Goal: Task Accomplishment & Management: Manage account settings

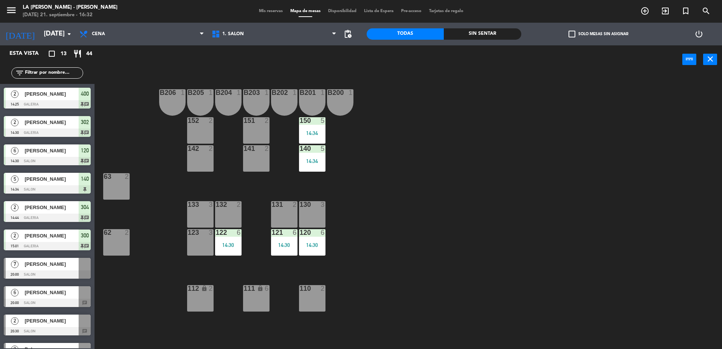
click at [270, 10] on span "Mis reservas" at bounding box center [270, 11] width 31 height 4
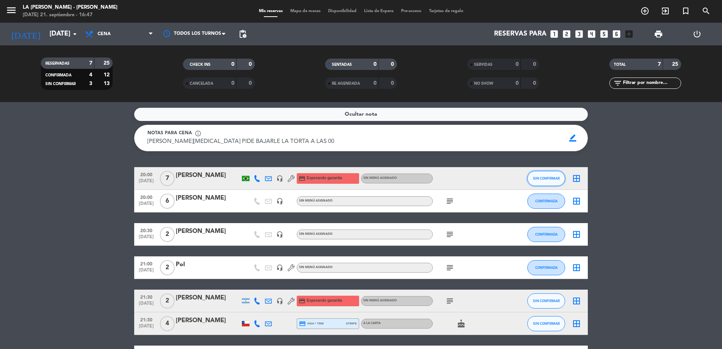
click at [543, 178] on span "SIN CONFIRMAR" at bounding box center [546, 178] width 27 height 4
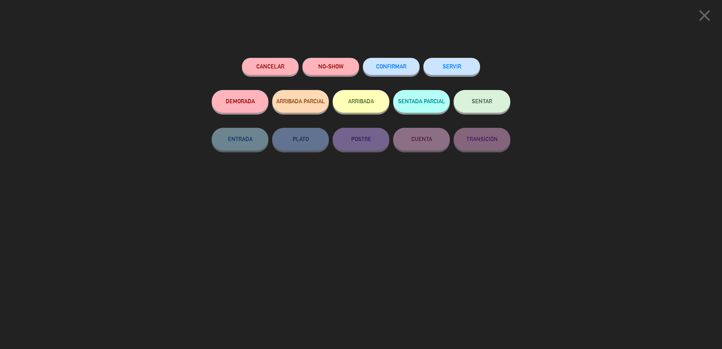
click at [402, 67] on span "CONFIRMAR" at bounding box center [391, 66] width 30 height 6
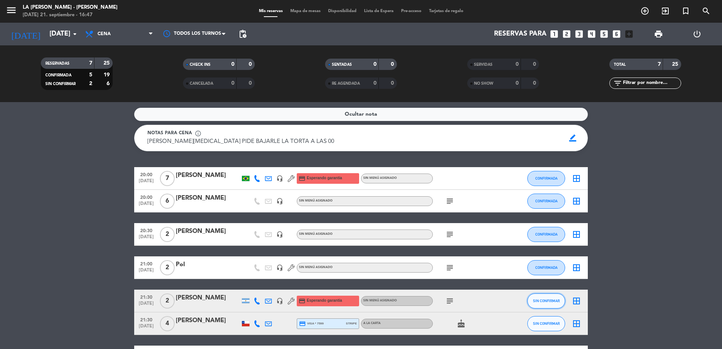
click at [549, 298] on button "SIN CONFIRMAR" at bounding box center [546, 300] width 38 height 15
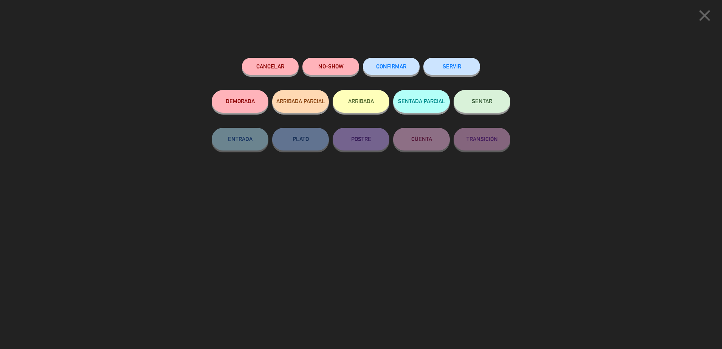
click at [395, 60] on button "CONFIRMAR" at bounding box center [391, 66] width 57 height 17
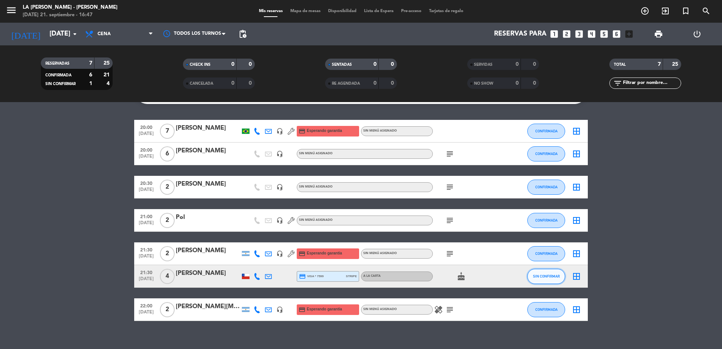
click at [539, 275] on span "SIN CONFIRMAR" at bounding box center [546, 276] width 27 height 4
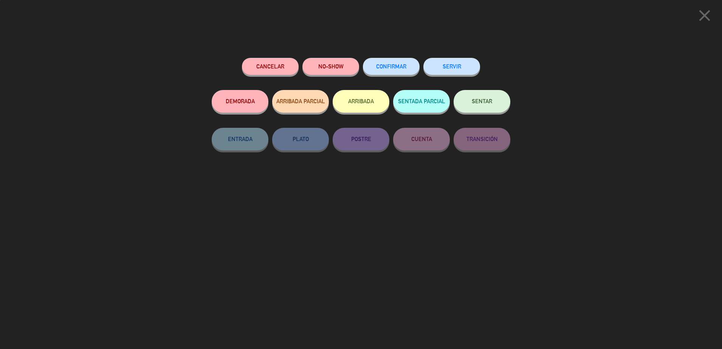
scroll to position [57, 0]
click at [384, 69] on span "CONFIRMAR" at bounding box center [391, 66] width 30 height 6
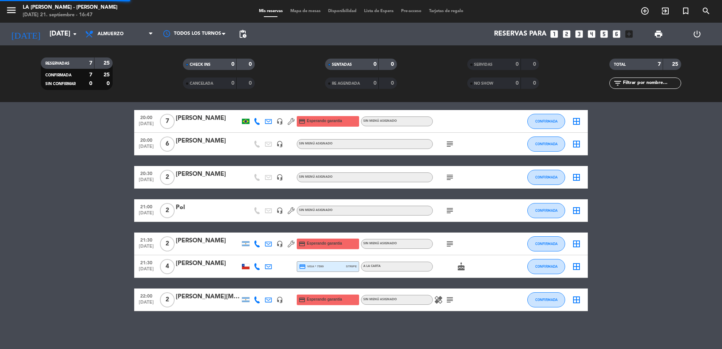
click at [119, 65] on div "menu LA [PERSON_NAME][DATE] 21. septiembre - 16:47 Mis reservas Mapa de mesas D…" at bounding box center [361, 51] width 722 height 102
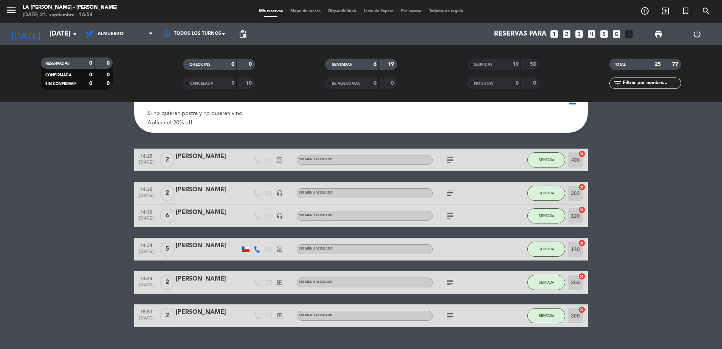
scroll to position [51, 0]
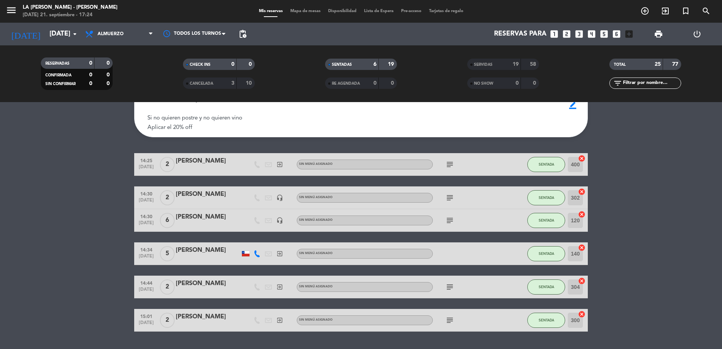
click at [587, 34] on icon "looks_4" at bounding box center [591, 34] width 10 height 10
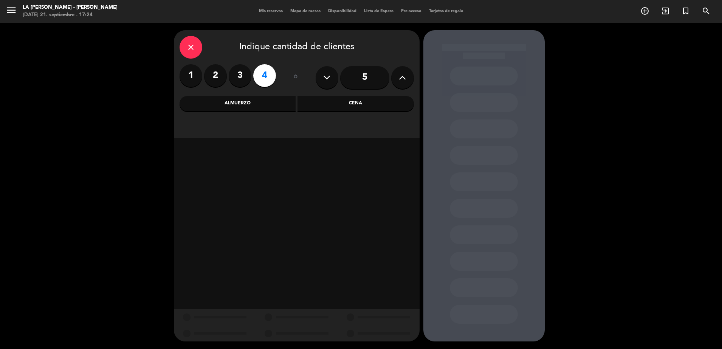
click at [353, 100] on div "Cena" at bounding box center [355, 103] width 116 height 15
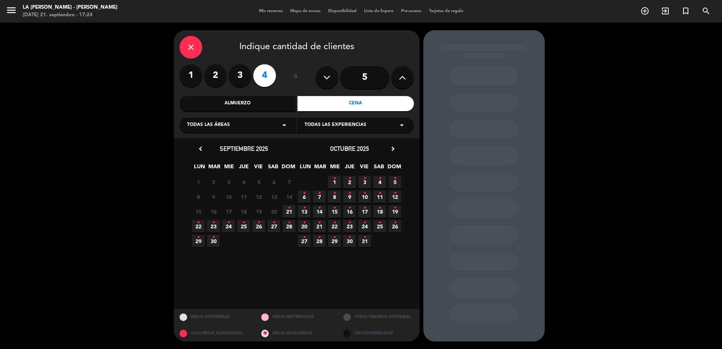
click at [291, 207] on span "21 •" at bounding box center [289, 211] width 12 height 12
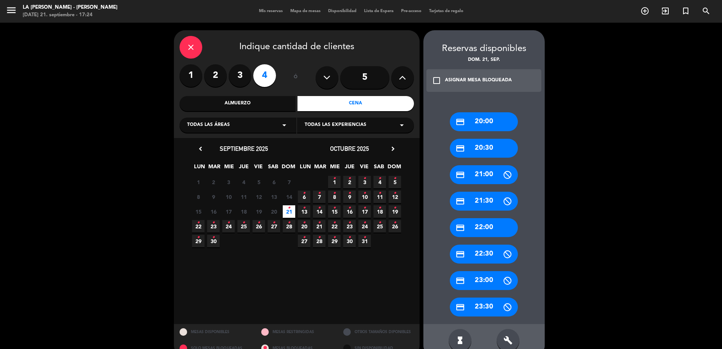
click at [503, 128] on div "credit_card 20:00" at bounding box center [484, 121] width 68 height 19
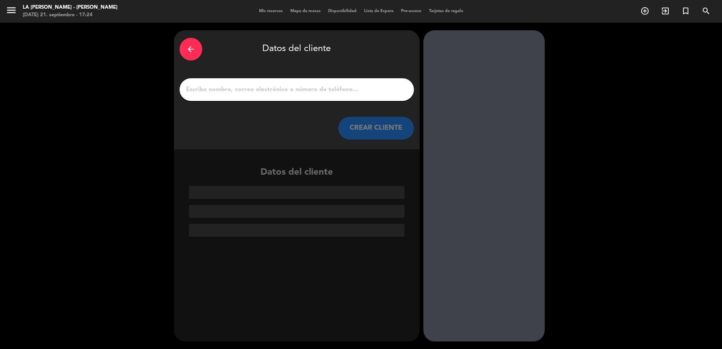
click at [340, 80] on div at bounding box center [296, 89] width 234 height 23
click at [341, 87] on input "1" at bounding box center [296, 89] width 223 height 11
paste input "[PERSON_NAME]"
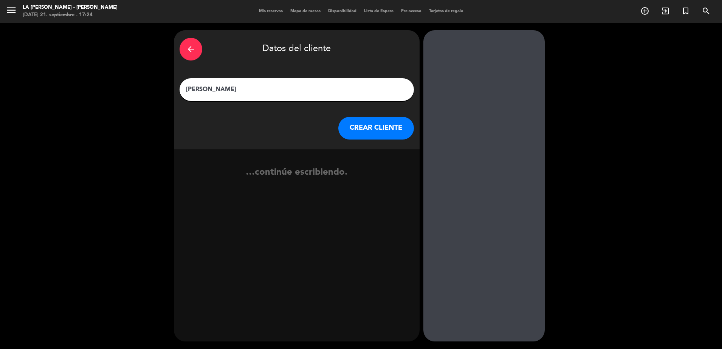
type input "[PERSON_NAME]"
click at [359, 128] on button "CREAR CLIENTE" at bounding box center [376, 128] width 76 height 23
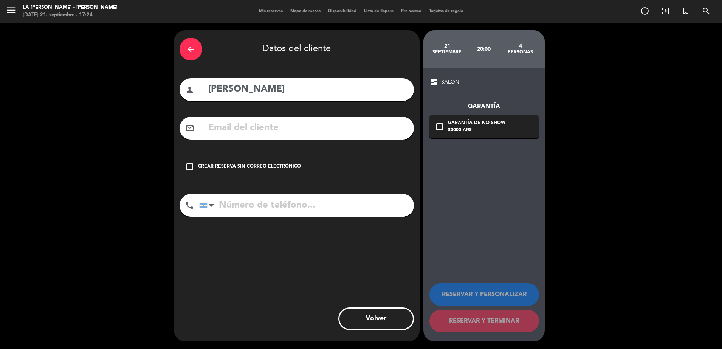
click at [253, 165] on div "Crear reserva sin correo electrónico" at bounding box center [249, 167] width 103 height 8
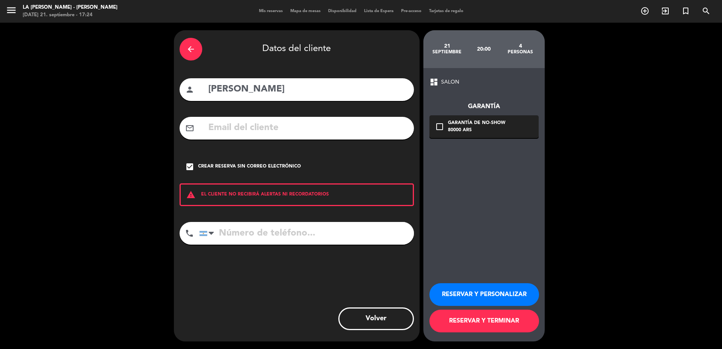
click at [495, 292] on button "RESERVAR Y PERSONALIZAR" at bounding box center [484, 294] width 110 height 23
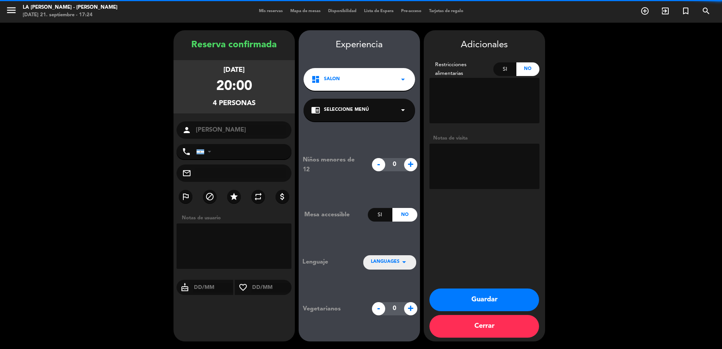
click at [479, 168] on textarea at bounding box center [484, 166] width 110 height 45
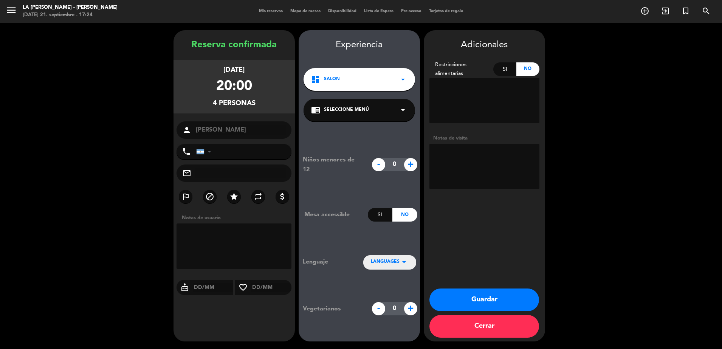
paste textarea "Huentala #315"
type textarea "Huentala #315"
click at [481, 291] on button "Guardar" at bounding box center [484, 299] width 110 height 23
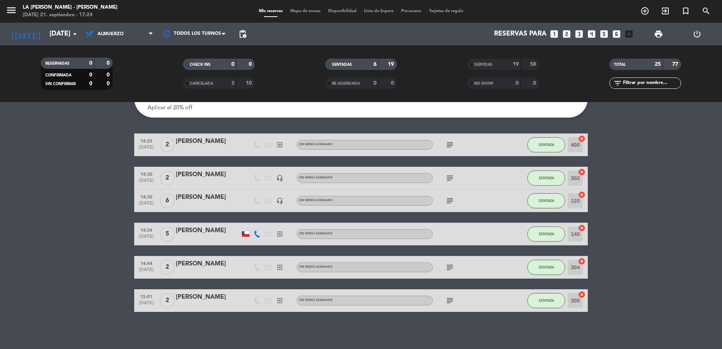
scroll to position [71, 0]
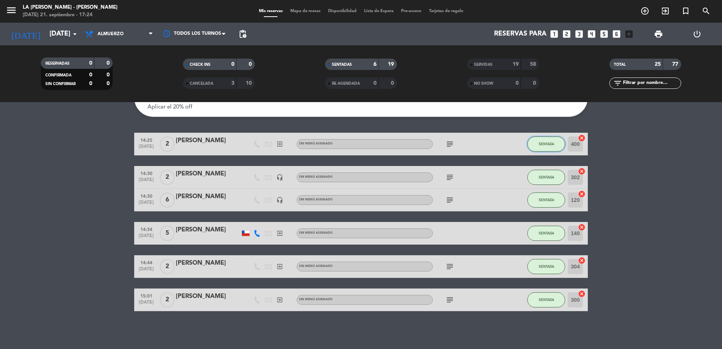
click at [554, 142] on button "SENTADA" at bounding box center [546, 143] width 38 height 15
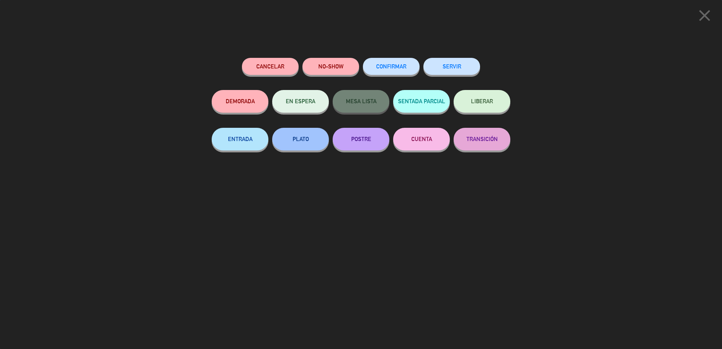
click at [467, 60] on button "SERVIR" at bounding box center [451, 66] width 57 height 17
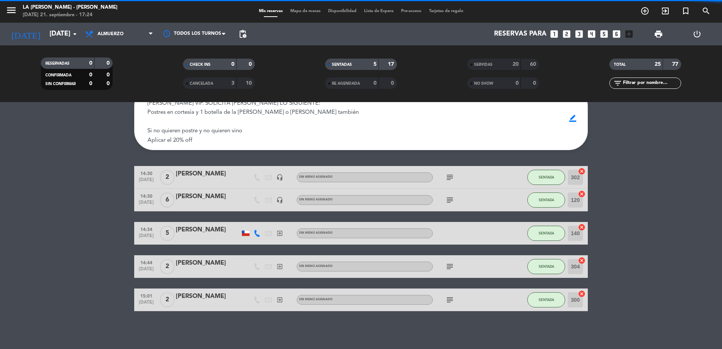
scroll to position [38, 0]
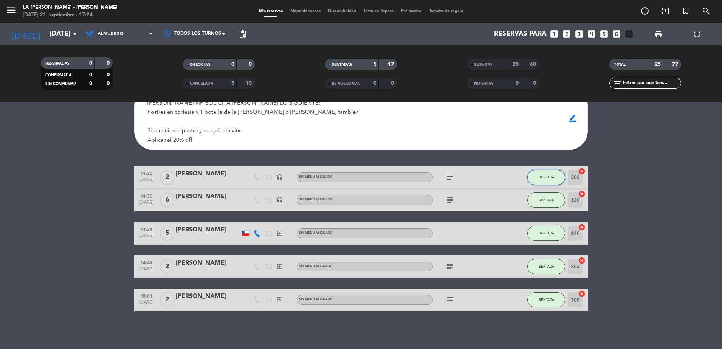
click at [551, 171] on button "SENTADA" at bounding box center [546, 177] width 38 height 15
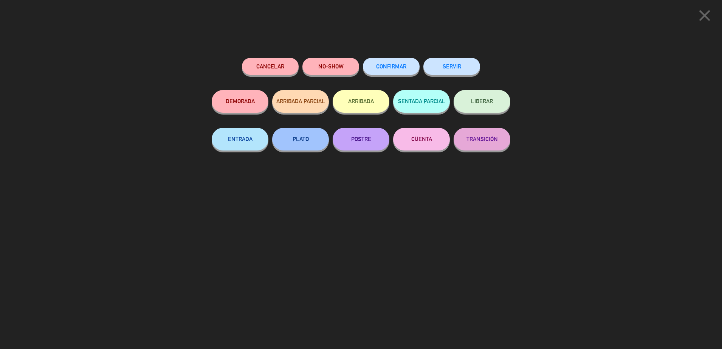
click at [458, 68] on button "SERVIR" at bounding box center [451, 66] width 57 height 17
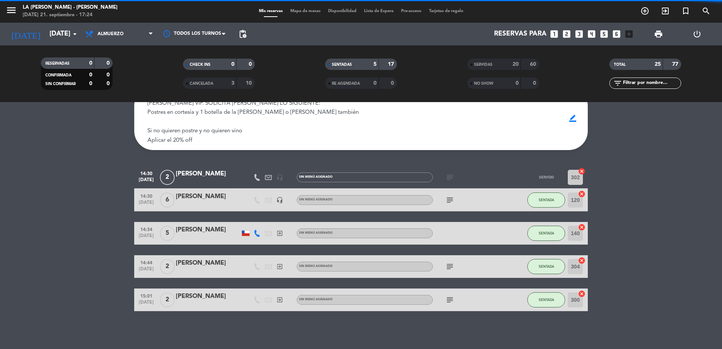
scroll to position [15, 0]
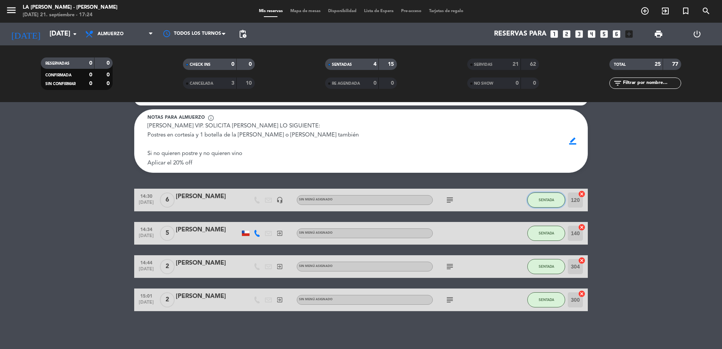
click at [547, 195] on button "SENTADA" at bounding box center [546, 199] width 38 height 15
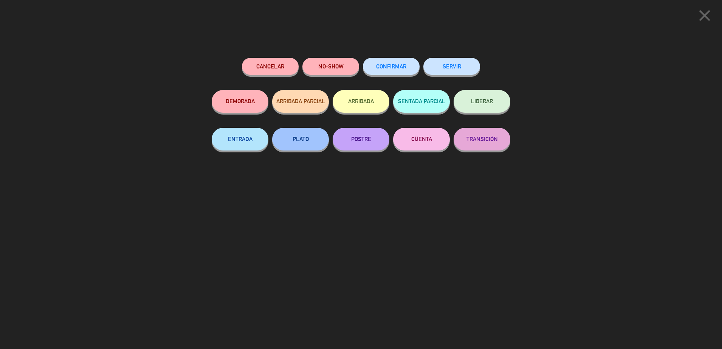
click at [466, 68] on button "SERVIR" at bounding box center [451, 66] width 57 height 17
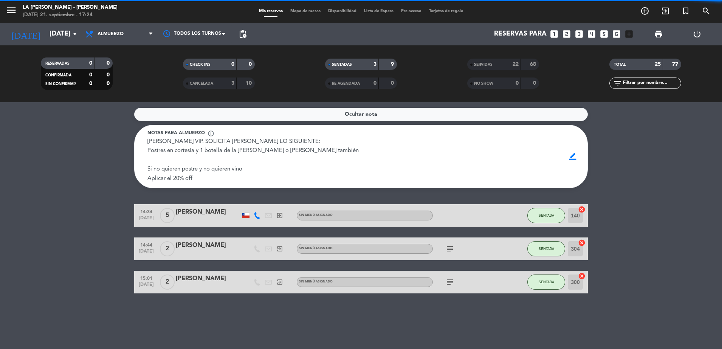
scroll to position [0, 0]
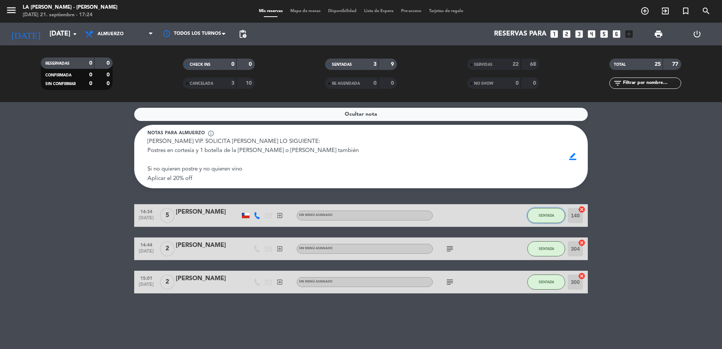
click at [546, 217] on button "SENTADA" at bounding box center [546, 215] width 38 height 15
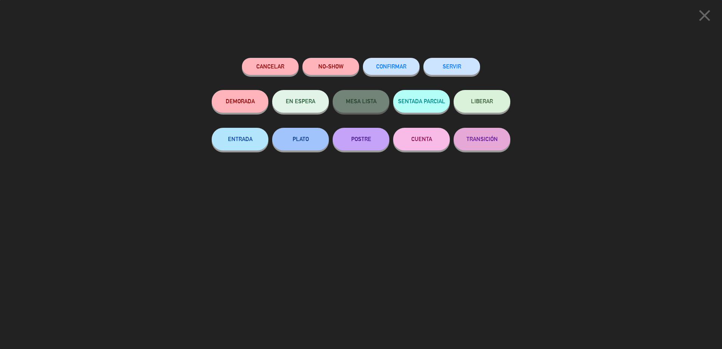
click at [427, 65] on button "SERVIR" at bounding box center [451, 66] width 57 height 17
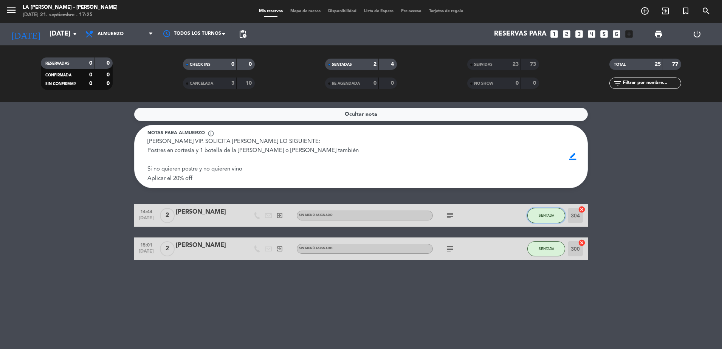
click at [546, 214] on span "SENTADA" at bounding box center [545, 215] width 15 height 4
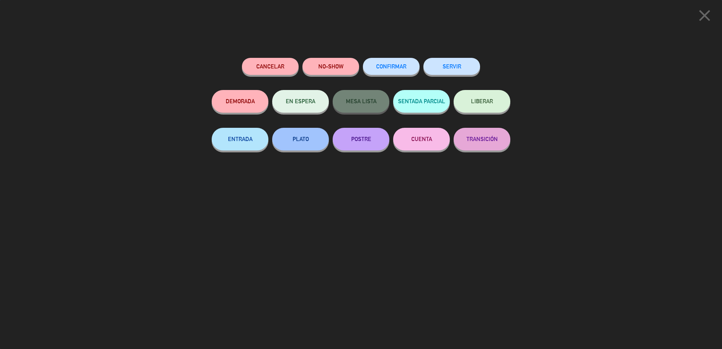
click at [445, 56] on div "Cancelar NO-SHOW CONFIRMAR SERVIR DEMORADA EN ESPERA MESA LISTA SENTADA PARCIAL…" at bounding box center [360, 201] width 309 height 296
click at [448, 63] on button "SERVIR" at bounding box center [451, 66] width 57 height 17
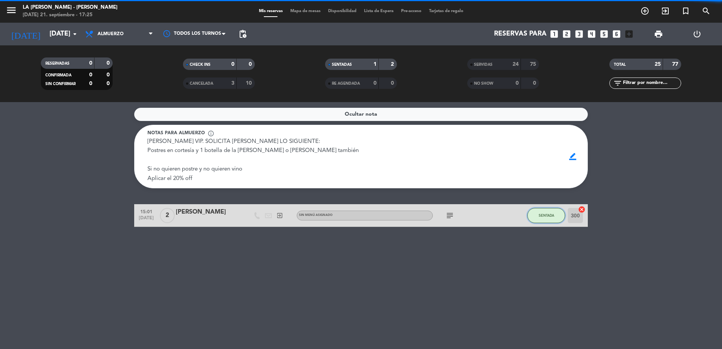
click at [543, 216] on span "SENTADA" at bounding box center [545, 215] width 15 height 4
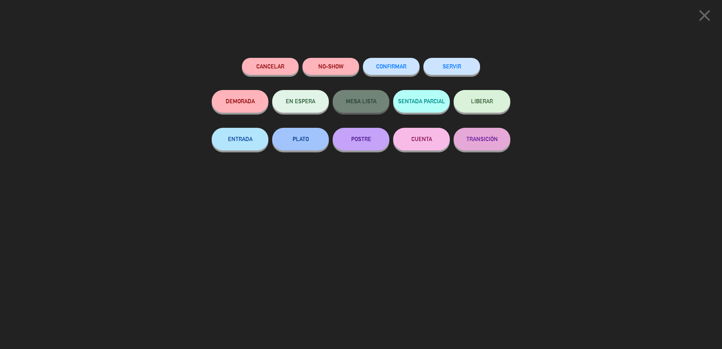
click at [452, 63] on button "SERVIR" at bounding box center [451, 66] width 57 height 17
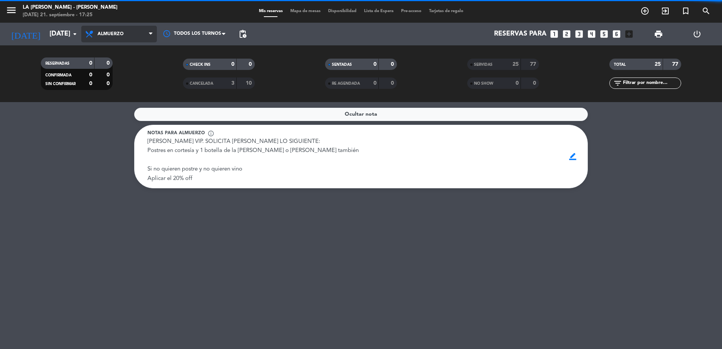
click at [124, 33] on span "Almuerzo" at bounding box center [119, 34] width 76 height 17
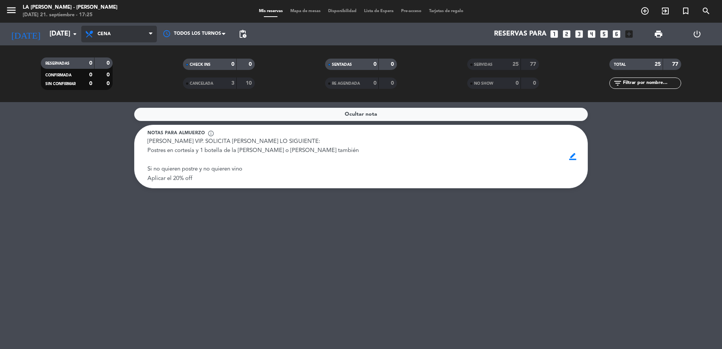
click at [140, 77] on div "menu LA [PERSON_NAME][DATE] 21. septiembre - 17:25 Mis reservas Mapa de mesas D…" at bounding box center [361, 51] width 722 height 102
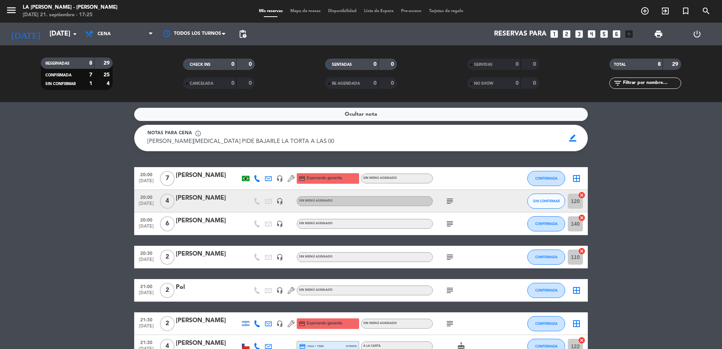
click at [583, 193] on icon "cancel" at bounding box center [582, 195] width 8 height 8
click at [581, 250] on icon "cancel" at bounding box center [582, 251] width 8 height 8
click at [544, 202] on span "SIN CONFIRMAR" at bounding box center [546, 201] width 27 height 4
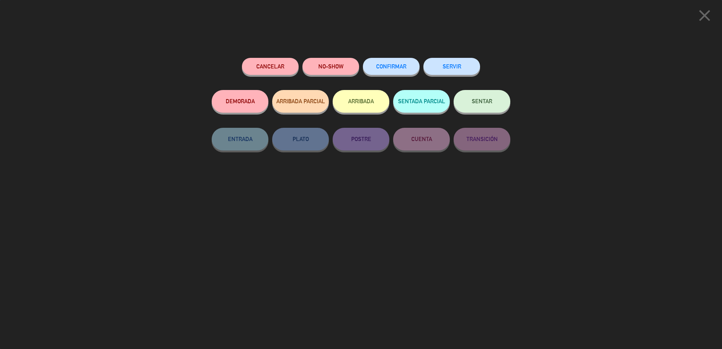
click at [395, 64] on button "CONFIRMAR" at bounding box center [391, 66] width 57 height 17
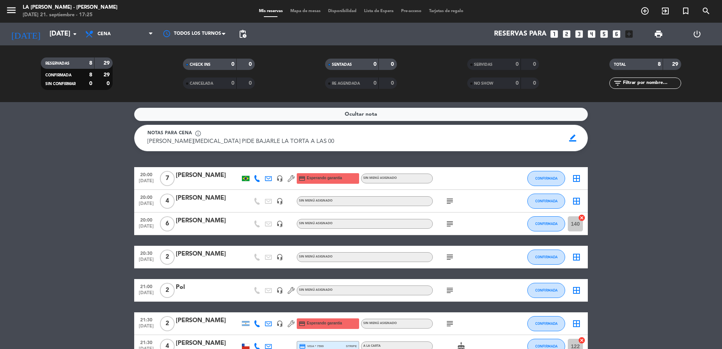
click at [583, 217] on icon "cancel" at bounding box center [582, 218] width 8 height 8
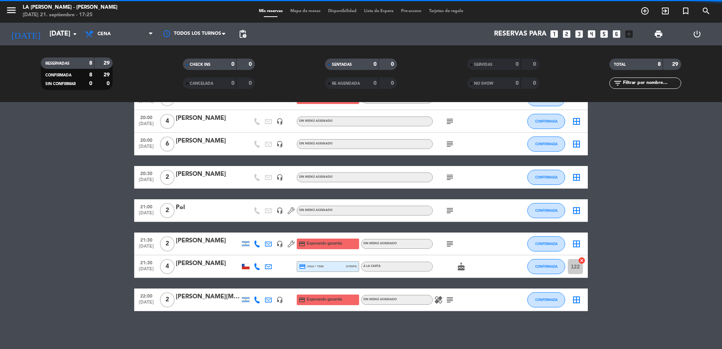
click at [582, 258] on icon "cancel" at bounding box center [582, 261] width 8 height 8
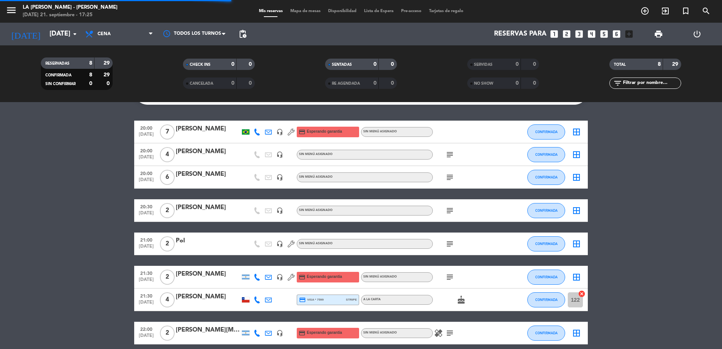
scroll to position [0, 0]
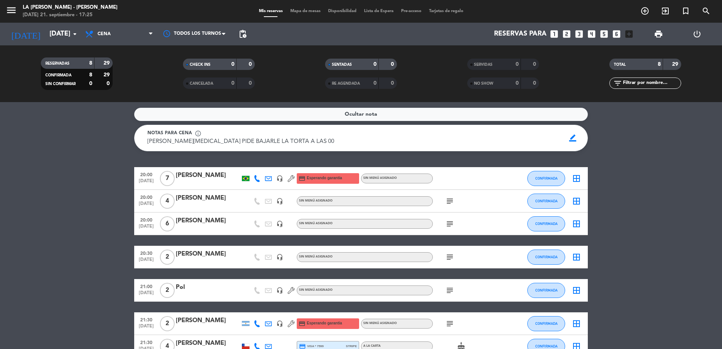
click at [381, 195] on div "20:00 [DATE] 4 [PERSON_NAME] headset_mic Sin menú asignado subject CONFIRMADA b…" at bounding box center [360, 201] width 453 height 23
click at [444, 199] on span "subject" at bounding box center [449, 200] width 11 height 9
click at [448, 201] on icon "subject" at bounding box center [449, 200] width 9 height 9
click at [252, 157] on div "Ocultar nota Notas para cena info_outline [PERSON_NAME][MEDICAL_DATA] PIDE BAJA…" at bounding box center [361, 225] width 722 height 247
click at [504, 182] on div at bounding box center [511, 178] width 20 height 22
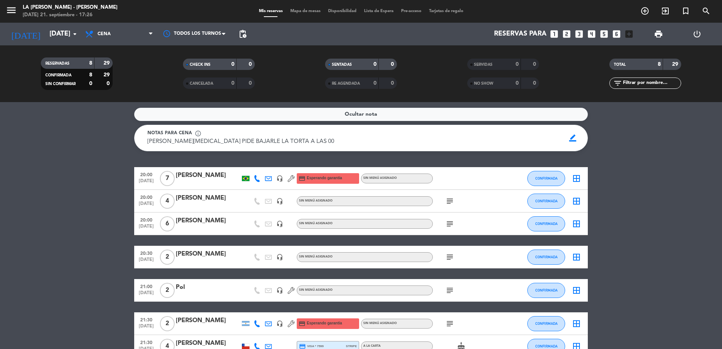
click at [504, 182] on div at bounding box center [511, 178] width 20 height 22
drag, startPoint x: 504, startPoint y: 182, endPoint x: 464, endPoint y: 229, distance: 60.6
click at [464, 229] on div "subject" at bounding box center [467, 223] width 68 height 22
click at [127, 29] on span "Cena" at bounding box center [119, 34] width 76 height 17
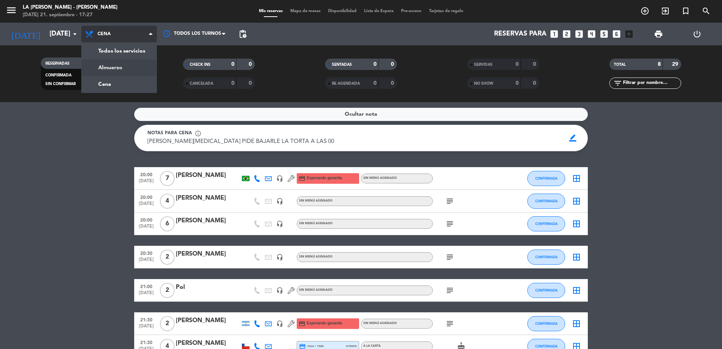
click at [131, 70] on div "menu LA [PERSON_NAME][DATE] 21. septiembre - 17:27 Mis reservas Mapa de mesas D…" at bounding box center [361, 51] width 722 height 102
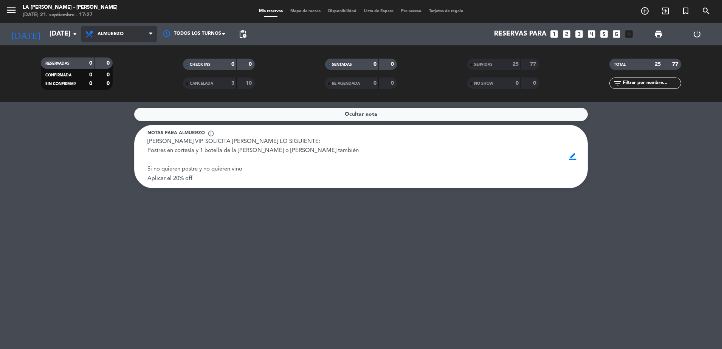
click at [124, 40] on span "Almuerzo" at bounding box center [119, 34] width 76 height 17
click at [121, 82] on div "menu LA [PERSON_NAME][DATE] 21. septiembre - 17:27 Mis reservas Mapa de mesas D…" at bounding box center [361, 51] width 722 height 102
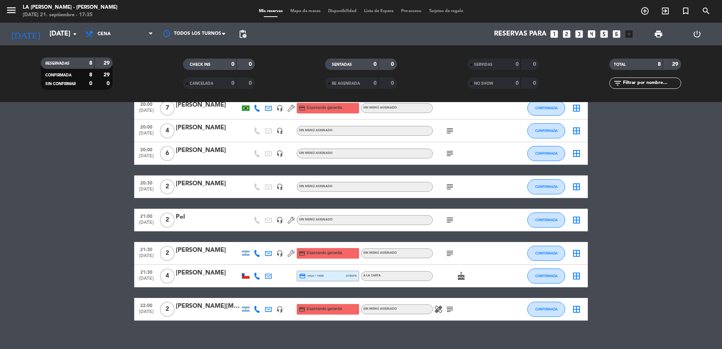
scroll to position [80, 0]
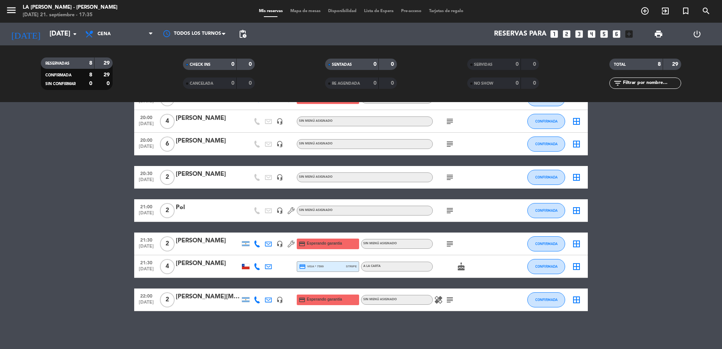
click at [454, 303] on icon "subject" at bounding box center [449, 299] width 9 height 9
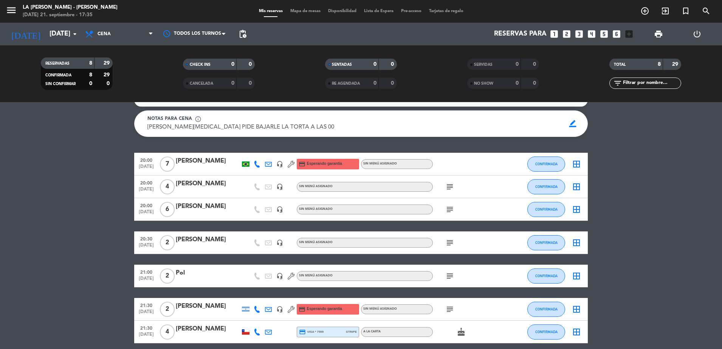
scroll to position [0, 0]
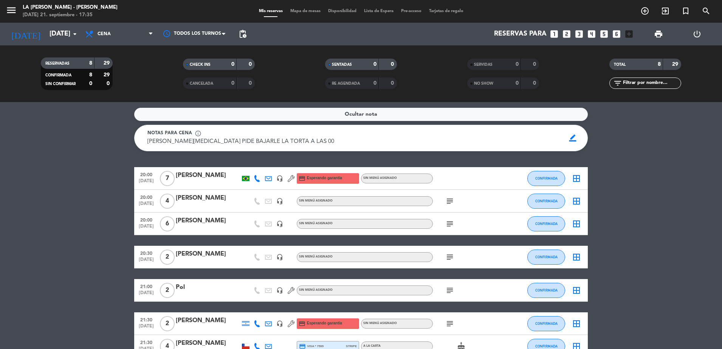
click at [452, 201] on icon "subject" at bounding box center [449, 200] width 9 height 9
click at [452, 256] on icon "subject" at bounding box center [449, 256] width 9 height 9
drag, startPoint x: 452, startPoint y: 256, endPoint x: 447, endPoint y: 221, distance: 35.2
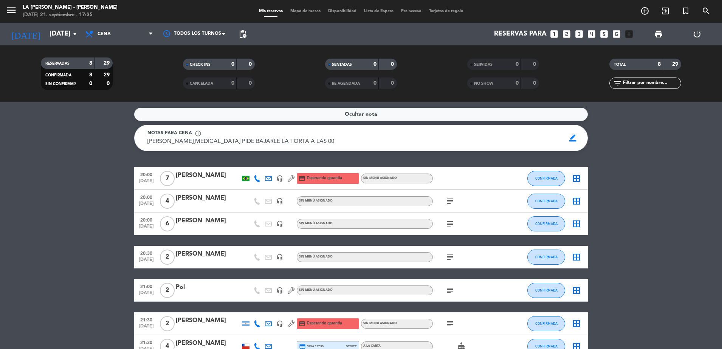
click at [447, 221] on icon "subject" at bounding box center [449, 223] width 9 height 9
click at [455, 255] on span "subject" at bounding box center [449, 256] width 11 height 9
click at [451, 255] on icon "subject" at bounding box center [449, 256] width 9 height 9
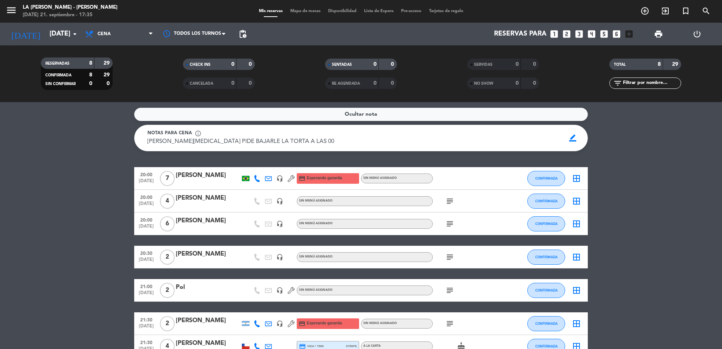
click at [448, 288] on icon "subject" at bounding box center [449, 290] width 9 height 9
click at [449, 287] on icon "subject" at bounding box center [449, 290] width 9 height 9
click at [292, 9] on span "Mapa de mesas" at bounding box center [305, 11] width 38 height 4
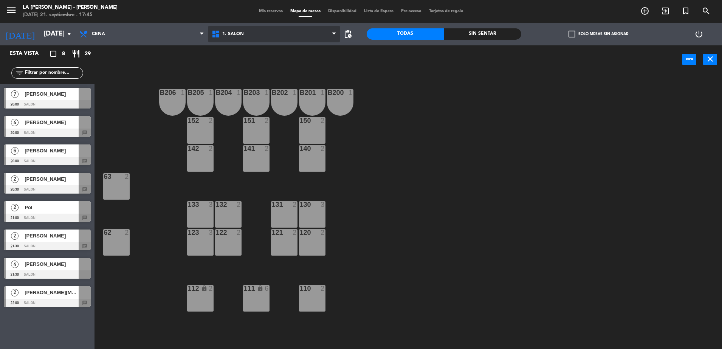
click at [269, 28] on span "1. SALON" at bounding box center [274, 34] width 132 height 17
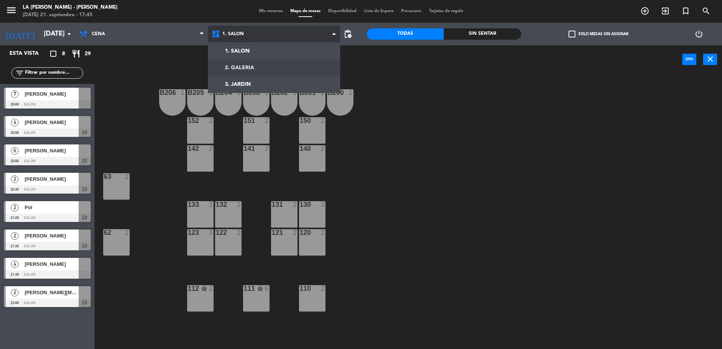
click at [267, 60] on ng-component "menu LA [PERSON_NAME][DATE] 21. septiembre - 17:45 Mis reservas Mapa de mesas D…" at bounding box center [361, 175] width 722 height 351
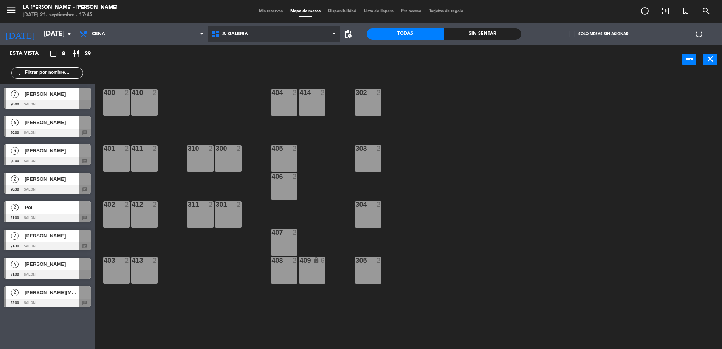
click at [289, 41] on span "2. GALERIA" at bounding box center [274, 34] width 132 height 17
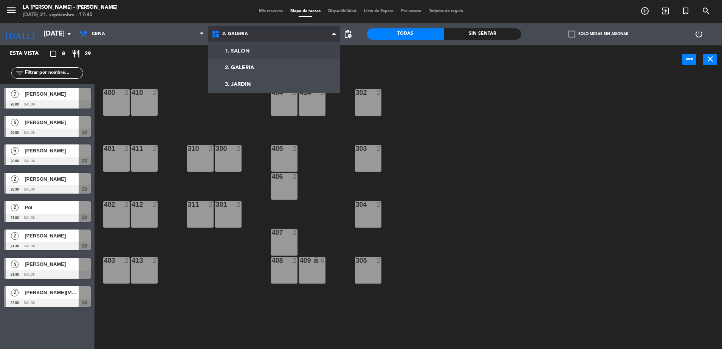
click at [279, 54] on ng-component "menu LA [PERSON_NAME][DATE] 21. septiembre - 17:45 Mis reservas Mapa de mesas D…" at bounding box center [361, 175] width 722 height 351
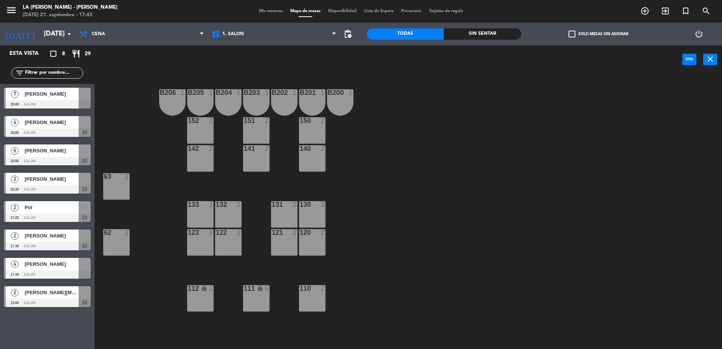
click at [62, 99] on div "[PERSON_NAME]" at bounding box center [51, 94] width 55 height 12
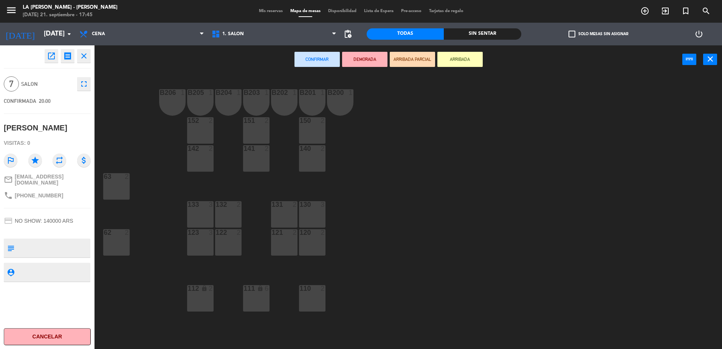
click at [316, 215] on div "130 3" at bounding box center [312, 214] width 26 height 26
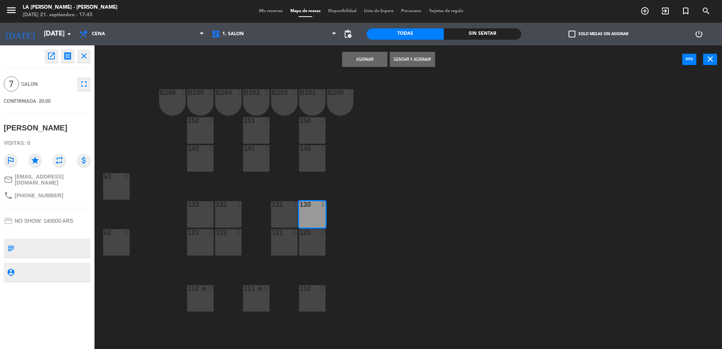
click at [283, 215] on div "131 2" at bounding box center [284, 214] width 26 height 26
click at [233, 214] on div "132 2" at bounding box center [228, 214] width 26 height 26
click at [197, 213] on div "133 3" at bounding box center [200, 214] width 26 height 26
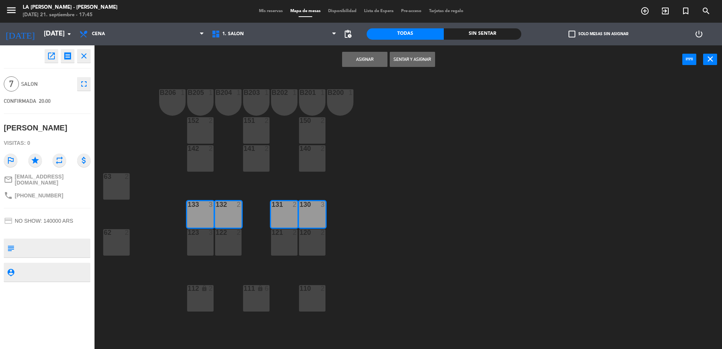
click at [352, 61] on button "Asignar" at bounding box center [364, 59] width 45 height 15
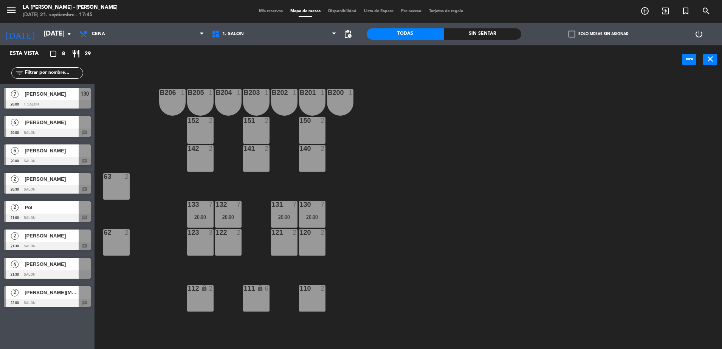
click at [47, 158] on div at bounding box center [47, 161] width 87 height 8
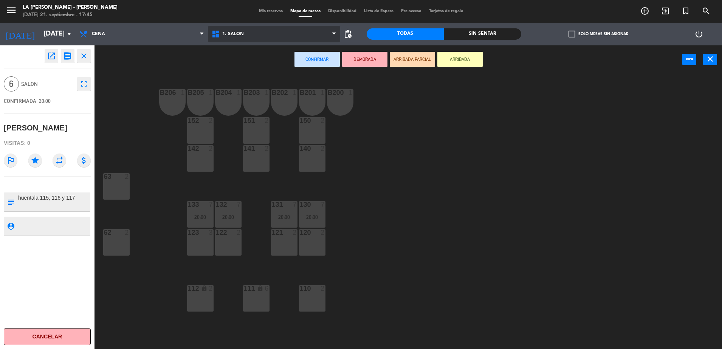
click at [295, 32] on span "1. SALON" at bounding box center [274, 34] width 132 height 17
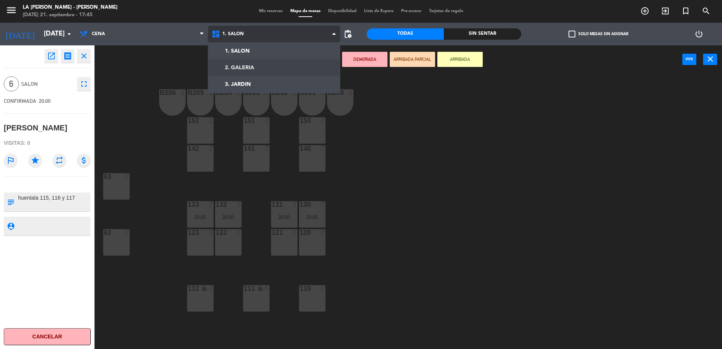
click at [274, 70] on ng-component "menu LA [PERSON_NAME][DATE] 21. septiembre - 17:45 Mis reservas Mapa de mesas D…" at bounding box center [361, 175] width 722 height 351
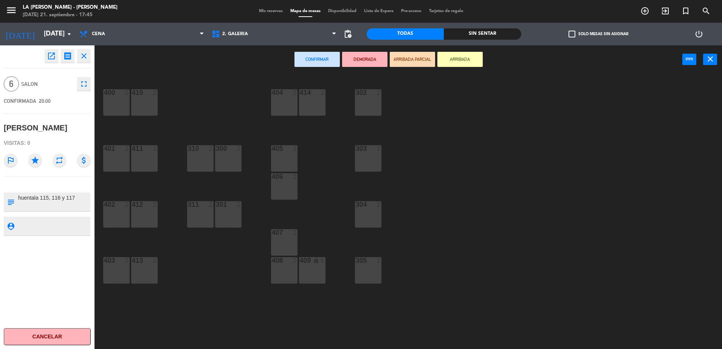
click at [311, 271] on div "409 lock 6" at bounding box center [312, 270] width 26 height 26
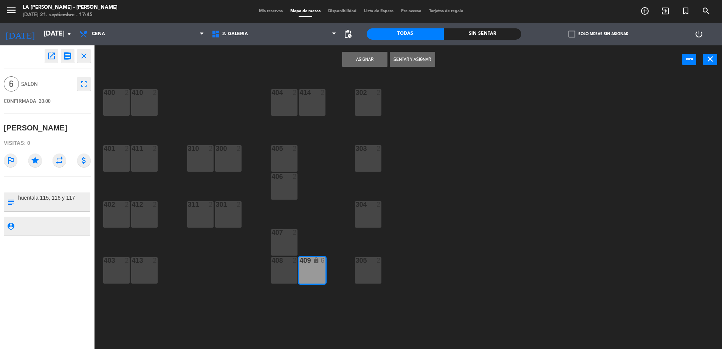
click at [364, 60] on button "Asignar" at bounding box center [364, 59] width 45 height 15
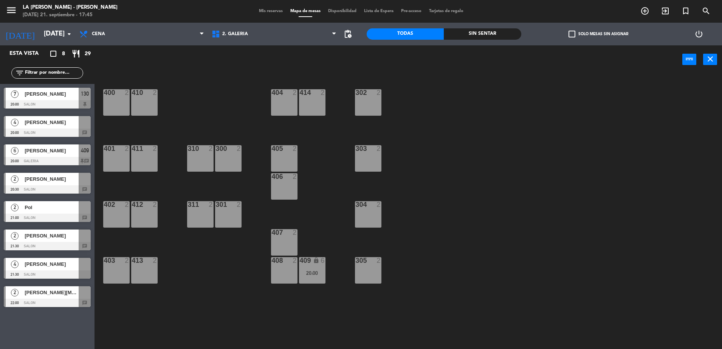
click at [63, 269] on div "[PERSON_NAME]" at bounding box center [51, 264] width 55 height 12
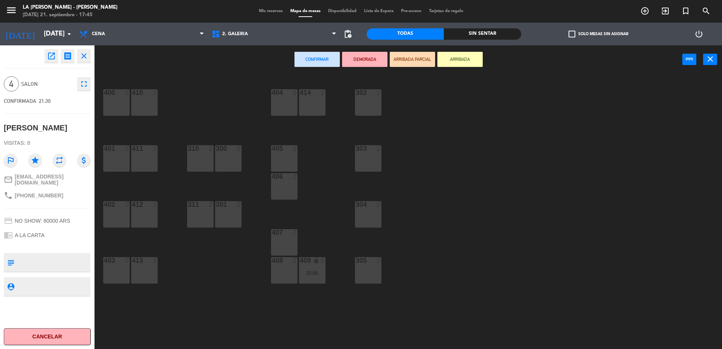
click at [116, 207] on div at bounding box center [116, 204] width 12 height 7
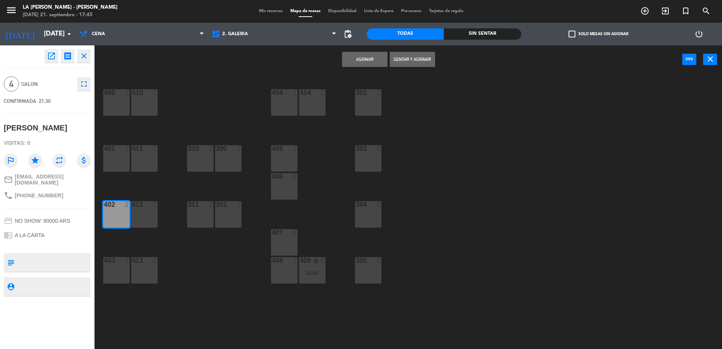
click at [133, 209] on div "412 2" at bounding box center [144, 214] width 26 height 26
click at [352, 58] on button "Asignar" at bounding box center [364, 59] width 45 height 15
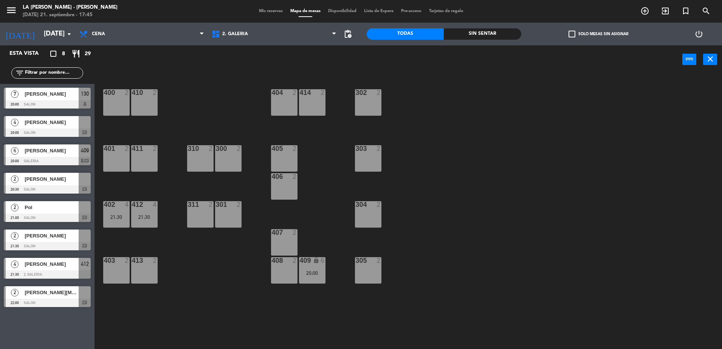
click at [39, 125] on span "[PERSON_NAME]" at bounding box center [52, 122] width 54 height 8
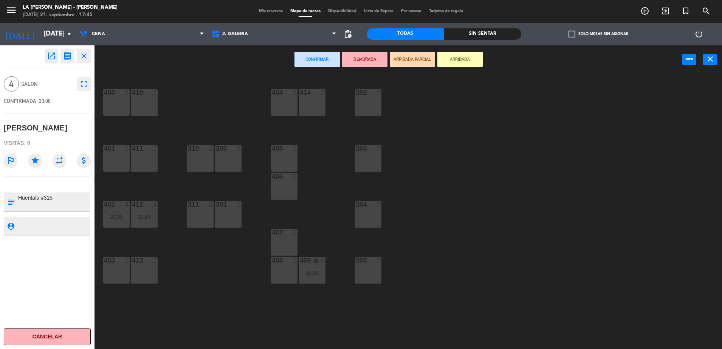
click at [118, 274] on div "403 2" at bounding box center [116, 270] width 26 height 26
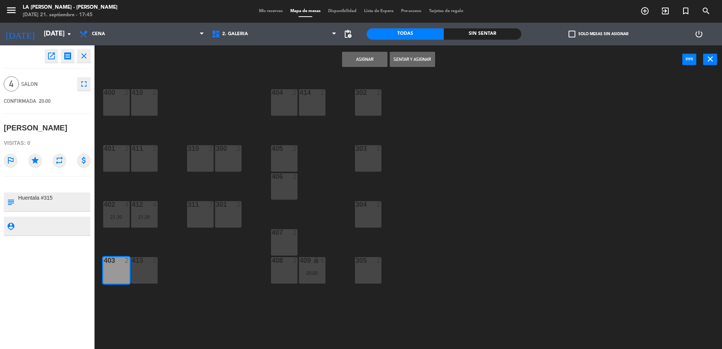
click at [150, 272] on div "413 2" at bounding box center [144, 270] width 26 height 26
click at [373, 59] on button "Asignar" at bounding box center [364, 59] width 45 height 15
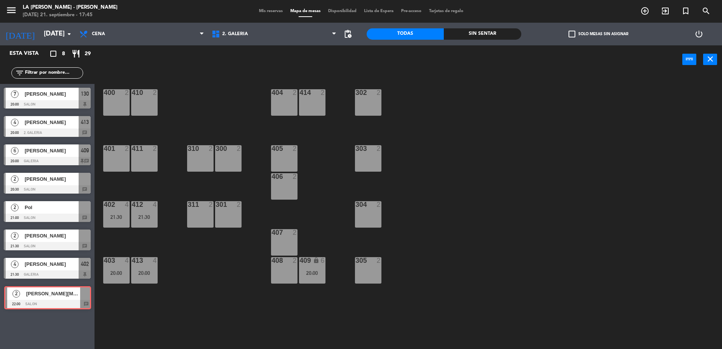
click at [46, 301] on div "2 [PERSON_NAME][MEDICAL_DATA] 22:00 SALON chat 2 [PERSON_NAME][MEDICAL_DATA] 22…" at bounding box center [47, 297] width 94 height 31
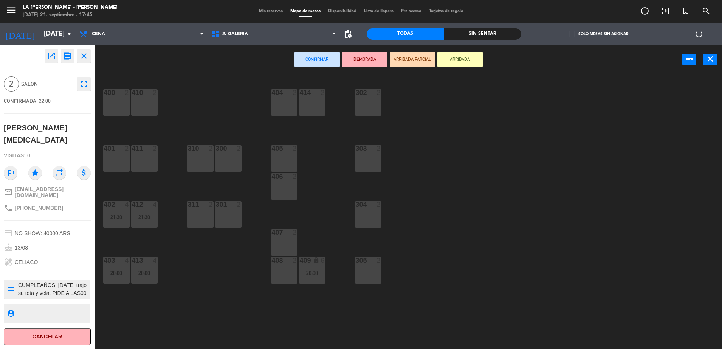
click at [67, 281] on textarea at bounding box center [53, 289] width 72 height 16
click at [203, 216] on div "311 2" at bounding box center [200, 214] width 26 height 26
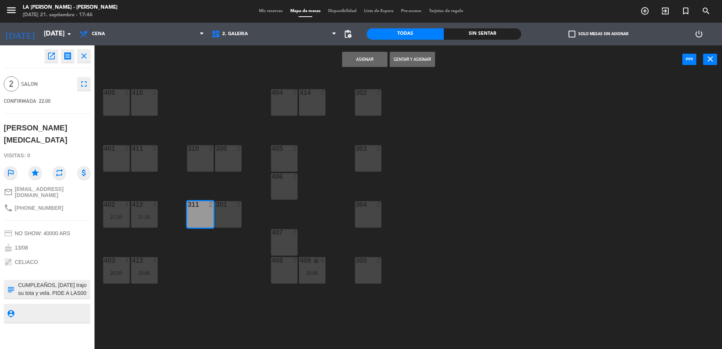
click at [207, 216] on div "311 2" at bounding box center [200, 214] width 26 height 26
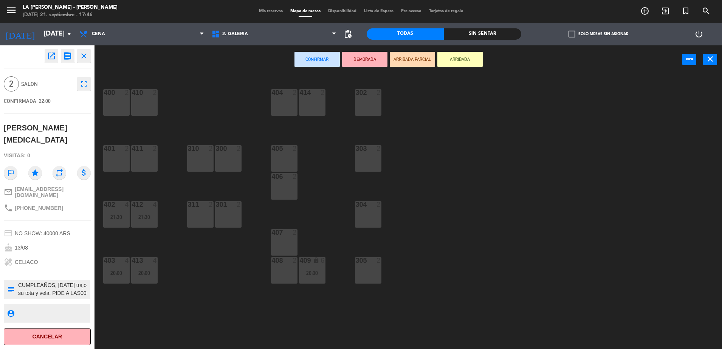
click at [230, 217] on div "301 2" at bounding box center [228, 214] width 26 height 26
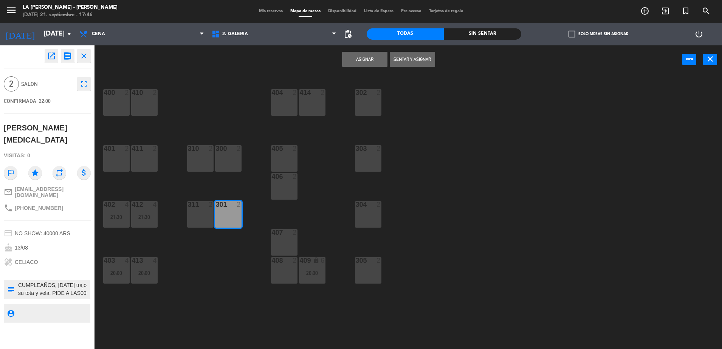
click at [372, 62] on button "Asignar" at bounding box center [364, 59] width 45 height 15
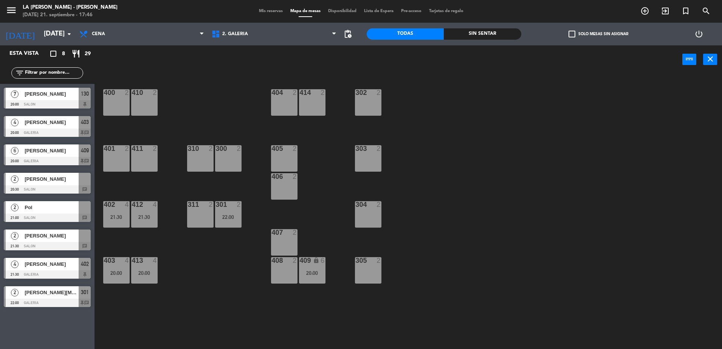
click at [53, 240] on div "[PERSON_NAME]" at bounding box center [51, 235] width 55 height 12
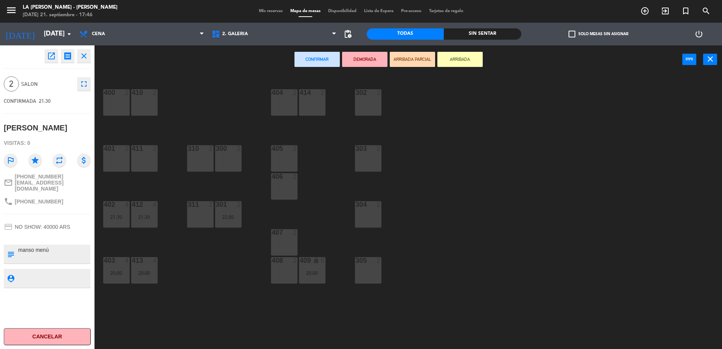
click at [204, 215] on div "311 2" at bounding box center [200, 214] width 26 height 26
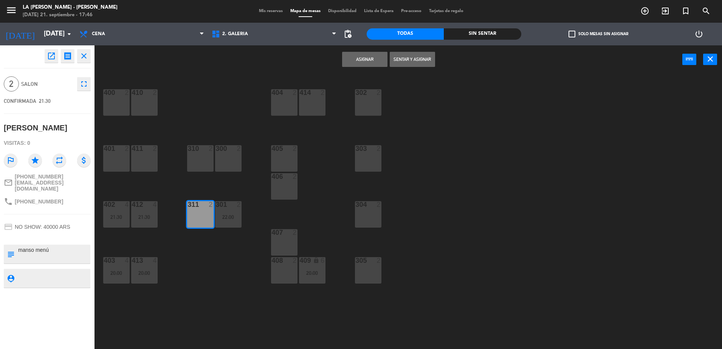
click at [366, 160] on div "303 2" at bounding box center [368, 158] width 26 height 26
click at [195, 212] on div "311 2" at bounding box center [200, 214] width 26 height 26
click at [368, 55] on button "Asignar" at bounding box center [364, 59] width 45 height 15
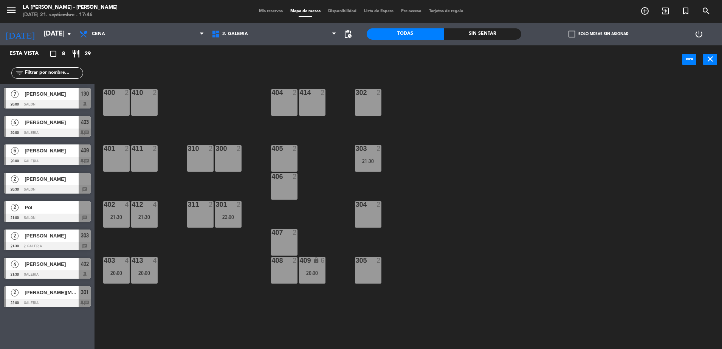
click at [72, 210] on span "Pol" at bounding box center [52, 207] width 54 height 8
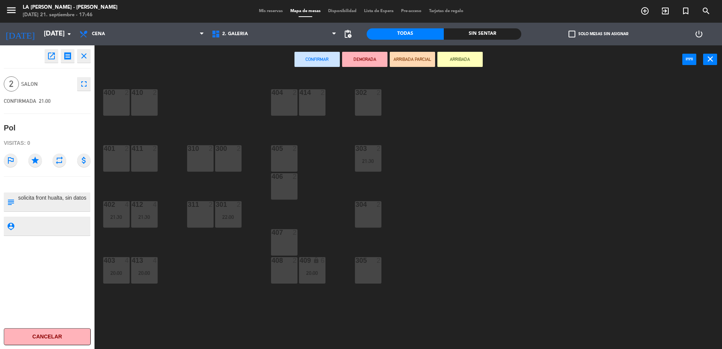
click at [365, 106] on div "302 2" at bounding box center [368, 102] width 26 height 26
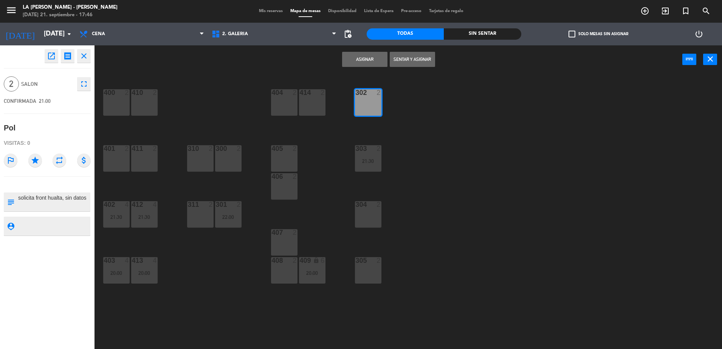
click at [351, 60] on button "Asignar" at bounding box center [364, 59] width 45 height 15
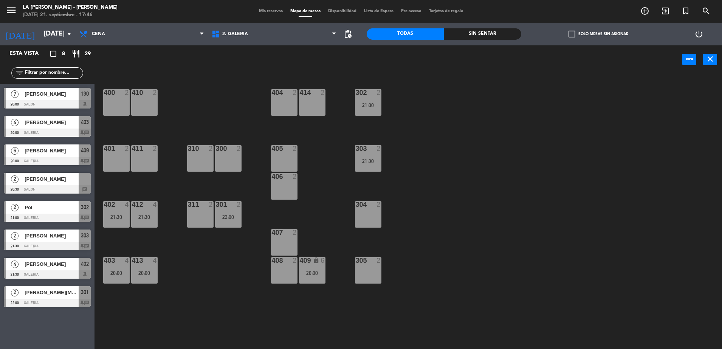
click at [65, 183] on div "[PERSON_NAME]" at bounding box center [51, 179] width 55 height 12
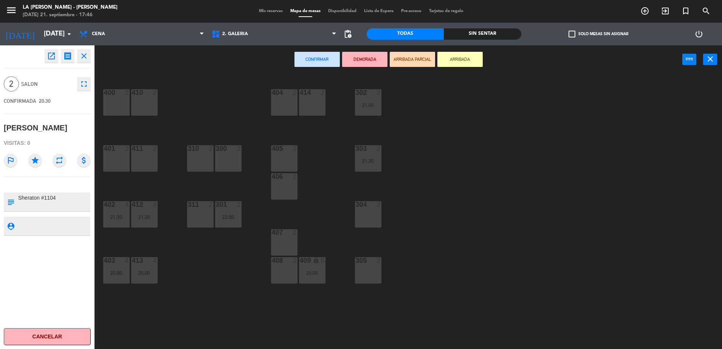
click at [370, 221] on div "304 2" at bounding box center [368, 214] width 26 height 26
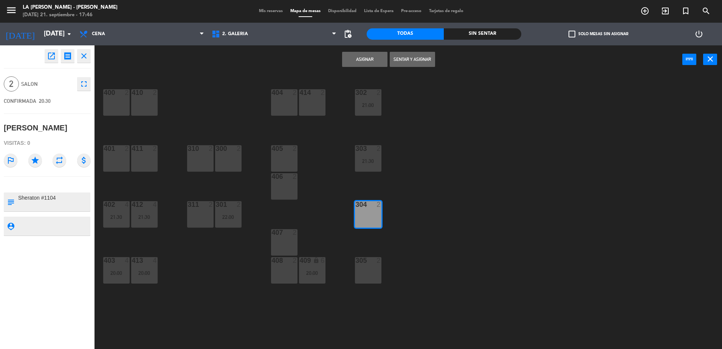
click at [360, 60] on button "Asignar" at bounding box center [364, 59] width 45 height 15
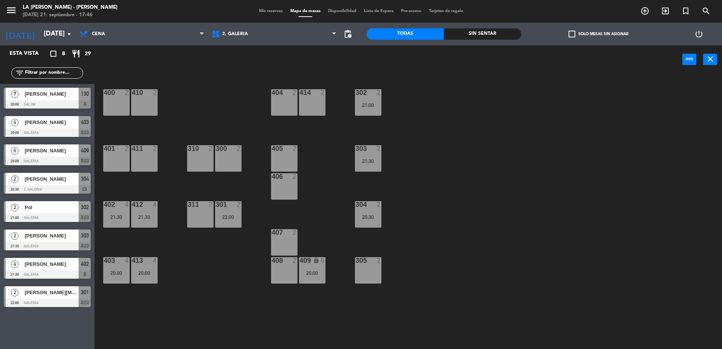
click at [262, 10] on span "Mis reservas" at bounding box center [270, 11] width 31 height 4
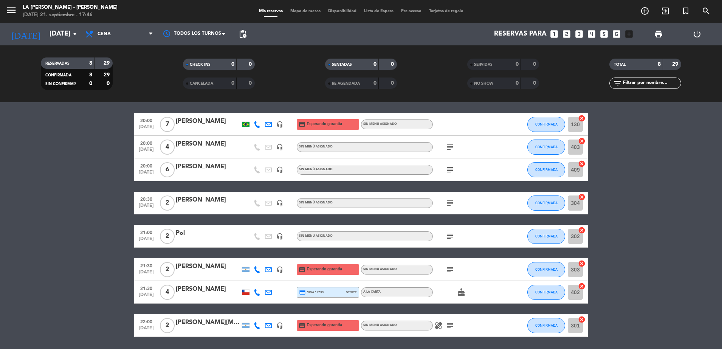
scroll to position [80, 0]
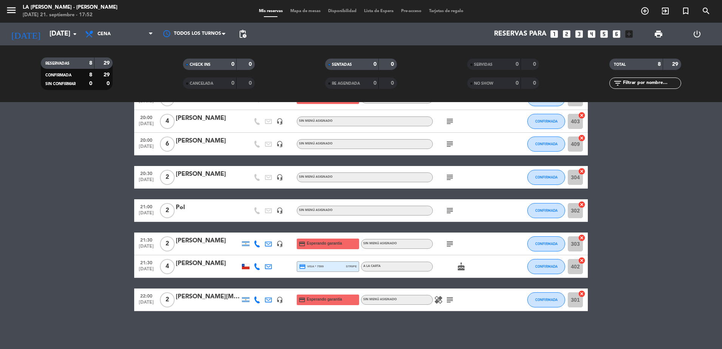
click at [618, 34] on icon "looks_6" at bounding box center [616, 34] width 10 height 10
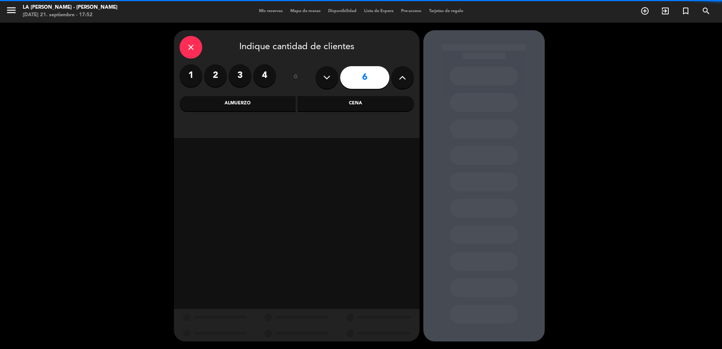
click at [401, 85] on button at bounding box center [402, 77] width 23 height 23
type input "7"
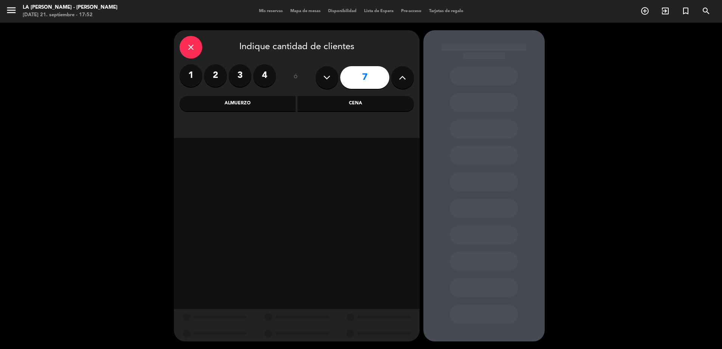
click at [326, 114] on div "close Indique cantidad de clientes 1 2 3 4 ó 7 Almuerzo Cena" at bounding box center [297, 84] width 246 height 108
click at [331, 108] on div "Cena" at bounding box center [355, 103] width 116 height 15
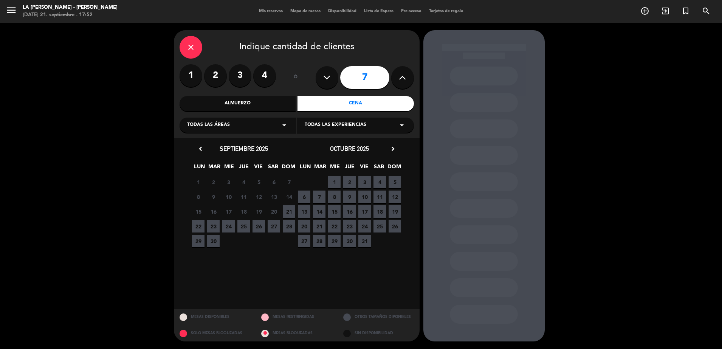
click at [239, 228] on span "25" at bounding box center [243, 226] width 12 height 12
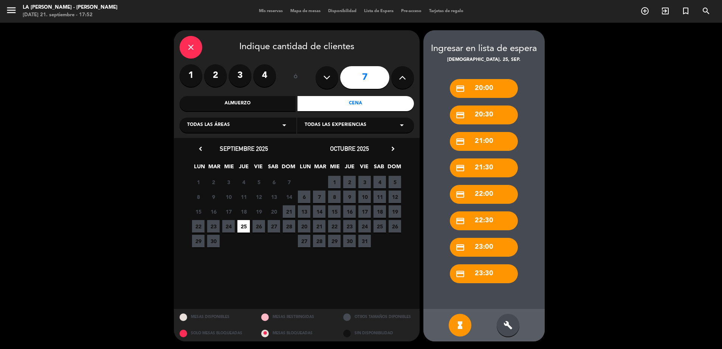
click at [232, 227] on span "24" at bounding box center [228, 226] width 12 height 12
click at [502, 323] on div "build" at bounding box center [507, 325] width 23 height 23
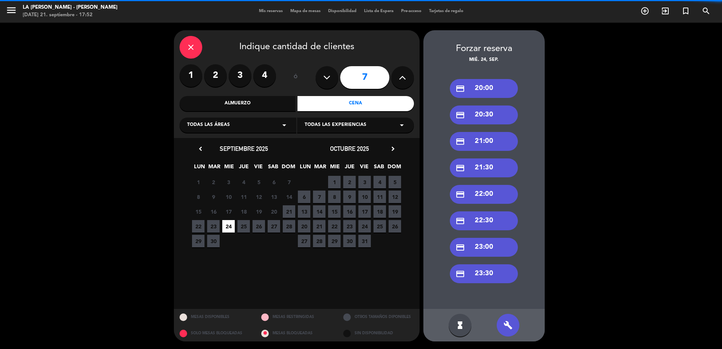
click at [492, 91] on div "credit_card 20:00" at bounding box center [484, 88] width 68 height 19
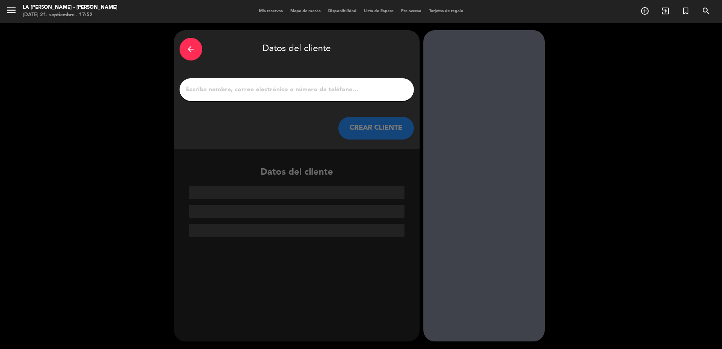
click at [219, 88] on input "1" at bounding box center [296, 89] width 223 height 11
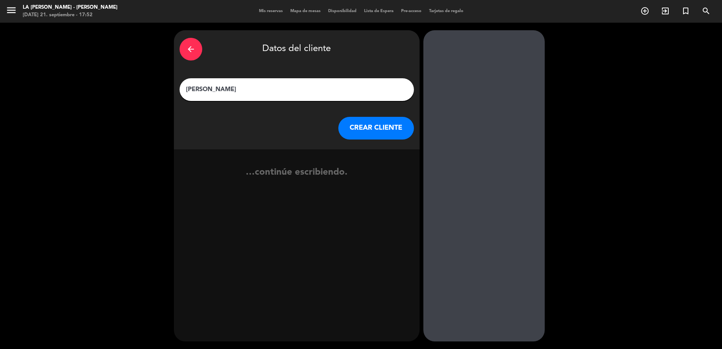
type input "[PERSON_NAME]"
click at [396, 125] on button "CREAR CLIENTE" at bounding box center [376, 128] width 76 height 23
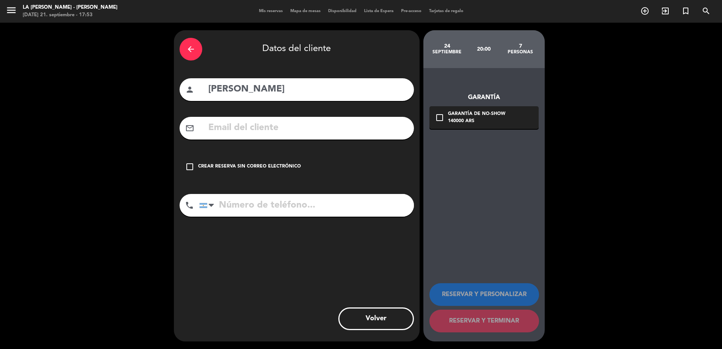
click at [264, 209] on input "tel" at bounding box center [306, 205] width 215 height 23
paste input "22.992362212"
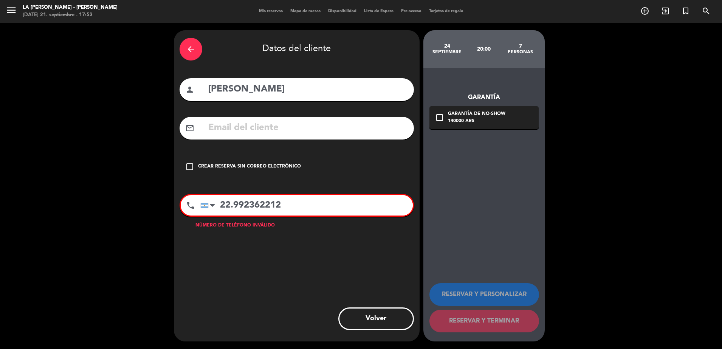
click at [233, 200] on input "22.992362212" at bounding box center [306, 205] width 212 height 20
type input "22992362212"
click at [201, 201] on div at bounding box center [209, 205] width 17 height 20
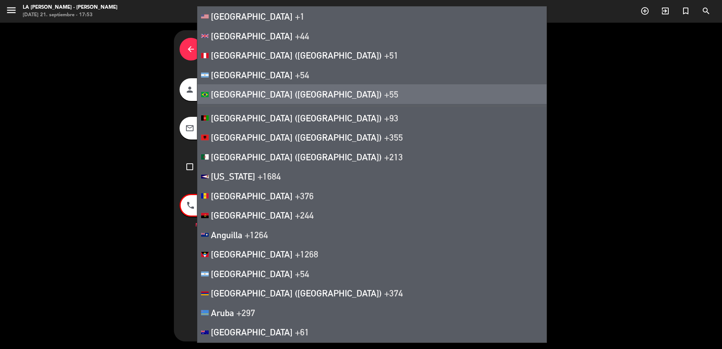
click at [235, 88] on li "[GEOGRAPHIC_DATA] ([GEOGRAPHIC_DATA]) +55" at bounding box center [371, 94] width 349 height 20
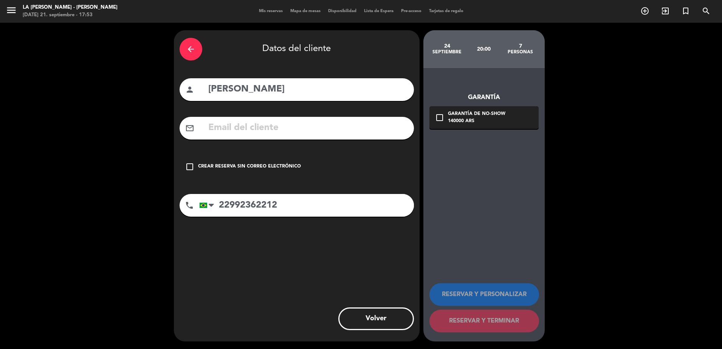
click at [272, 164] on div "Crear reserva sin correo electrónico" at bounding box center [249, 167] width 103 height 8
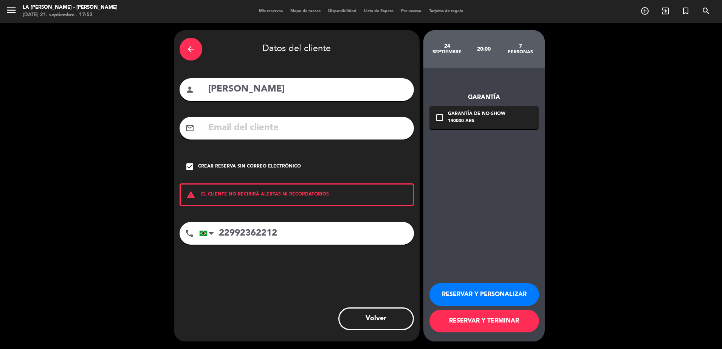
click at [476, 318] on button "RESERVAR Y TERMINAR" at bounding box center [484, 320] width 110 height 23
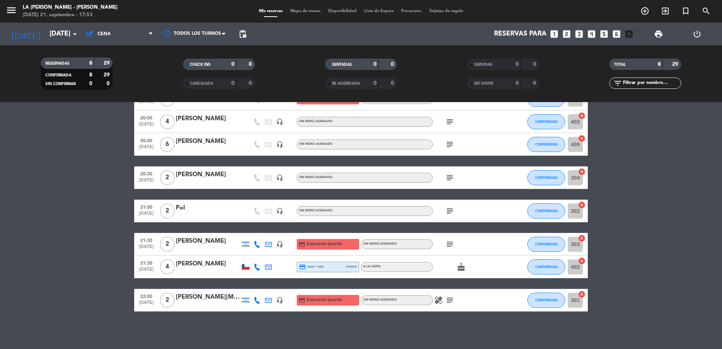
scroll to position [80, 0]
drag, startPoint x: 82, startPoint y: 271, endPoint x: 87, endPoint y: 268, distance: 5.2
click at [83, 271] on bookings-row "20:00 [DATE] 7 [PERSON_NAME] headset_mic credit_card Esperando garantía Sin men…" at bounding box center [361, 199] width 722 height 224
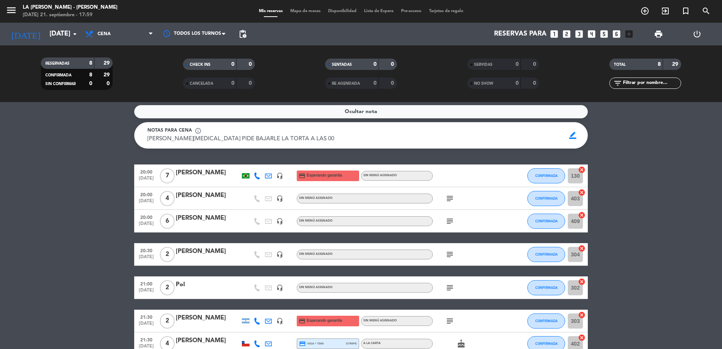
scroll to position [0, 0]
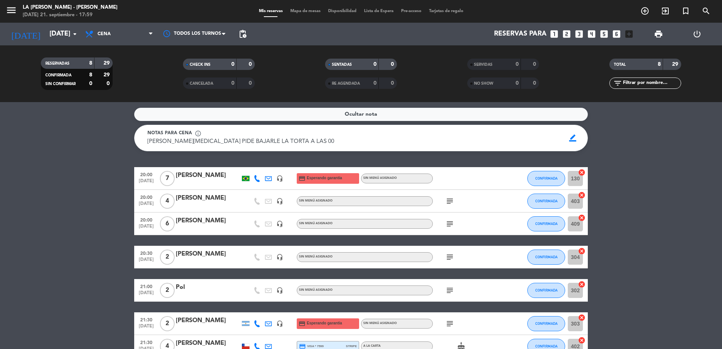
click at [449, 199] on icon "subject" at bounding box center [449, 200] width 9 height 9
click at [647, 261] on bookings-row "20:00 [DATE] 7 [PERSON_NAME] headset_mic credit_card Esperando garantía Sin men…" at bounding box center [361, 279] width 722 height 224
click at [244, 35] on span "pending_actions" at bounding box center [242, 33] width 9 height 9
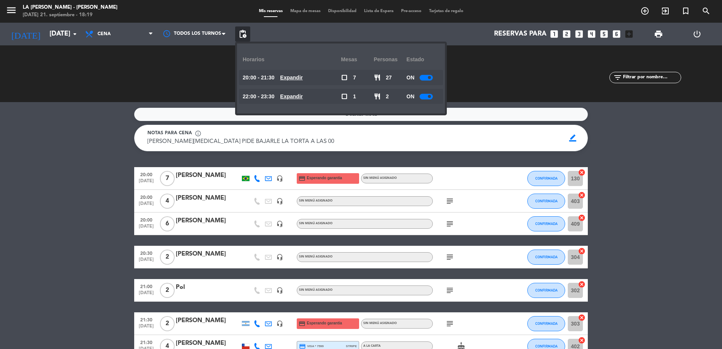
click at [76, 188] on bookings-row "20:00 [DATE] 7 [PERSON_NAME] headset_mic credit_card Esperando garantía Sin men…" at bounding box center [361, 279] width 722 height 224
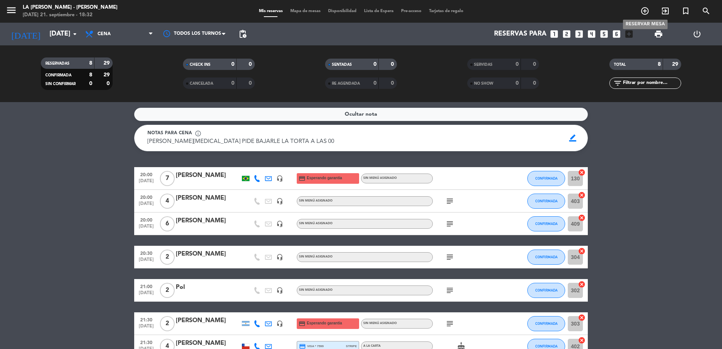
click at [645, 7] on icon "add_circle_outline" at bounding box center [644, 10] width 9 height 9
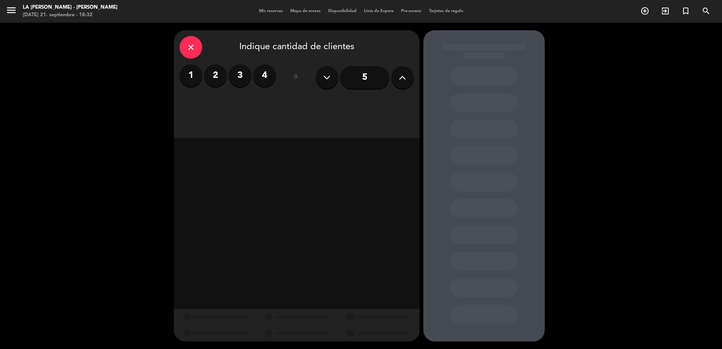
click at [396, 76] on button at bounding box center [402, 77] width 23 height 23
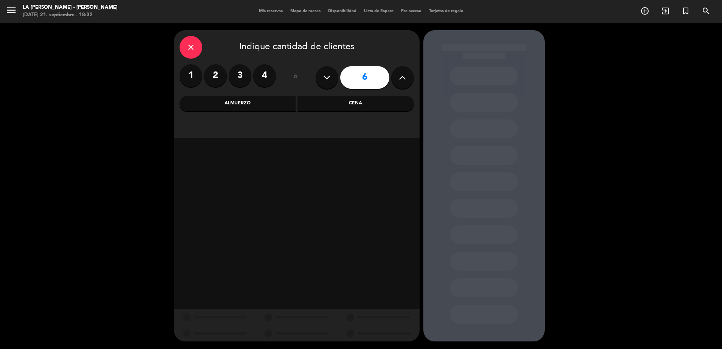
click at [396, 76] on button at bounding box center [402, 77] width 23 height 23
click at [372, 102] on div "Cena" at bounding box center [355, 103] width 116 height 15
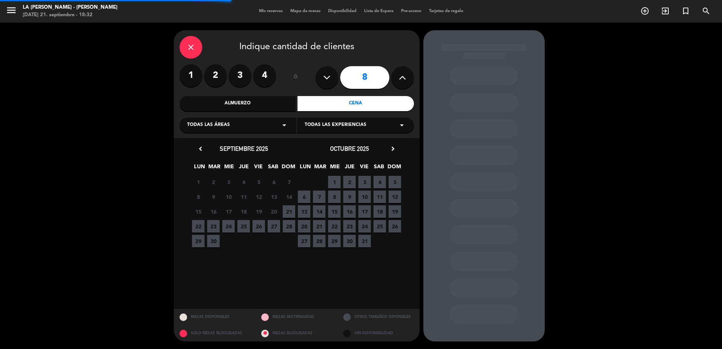
click at [332, 76] on button at bounding box center [326, 77] width 23 height 23
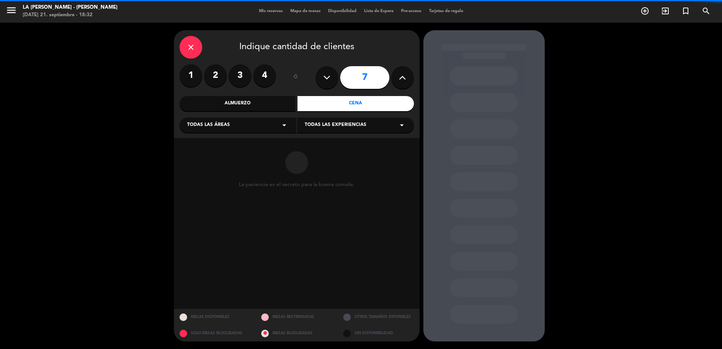
click at [332, 76] on button at bounding box center [326, 77] width 23 height 23
type input "5"
click at [332, 76] on button at bounding box center [326, 77] width 23 height 23
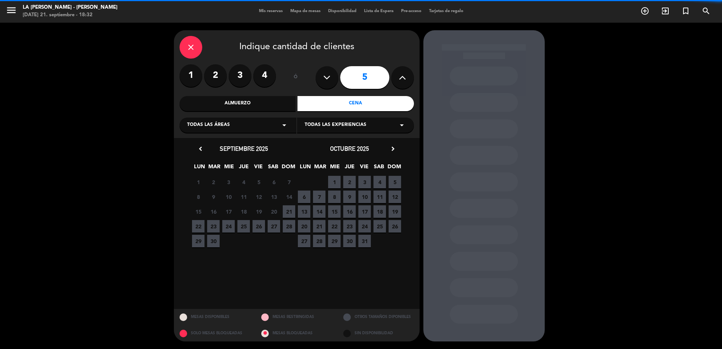
click at [332, 76] on button at bounding box center [326, 77] width 23 height 23
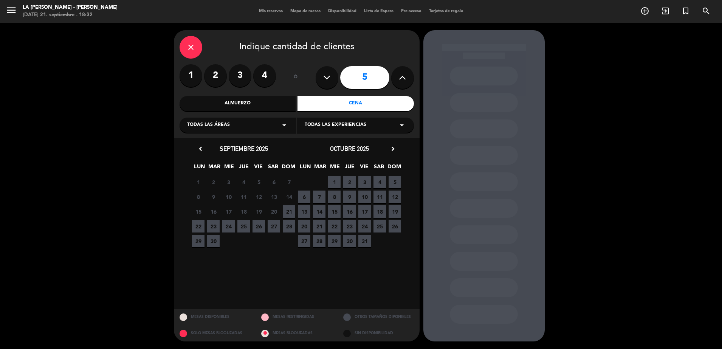
click at [324, 80] on icon at bounding box center [326, 77] width 7 height 11
click at [326, 79] on icon at bounding box center [326, 77] width 7 height 11
click at [261, 71] on label "4" at bounding box center [264, 75] width 23 height 23
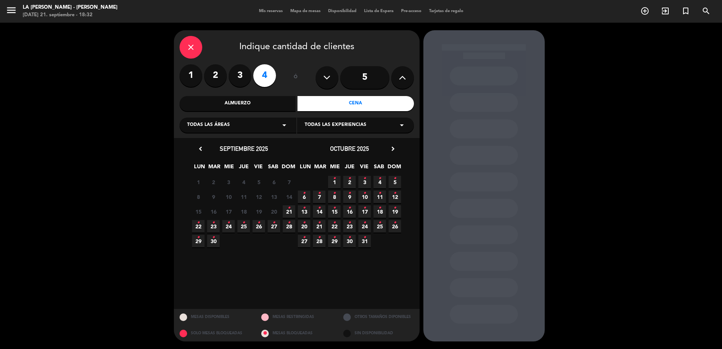
click at [291, 208] on span "21 •" at bounding box center [289, 211] width 12 height 12
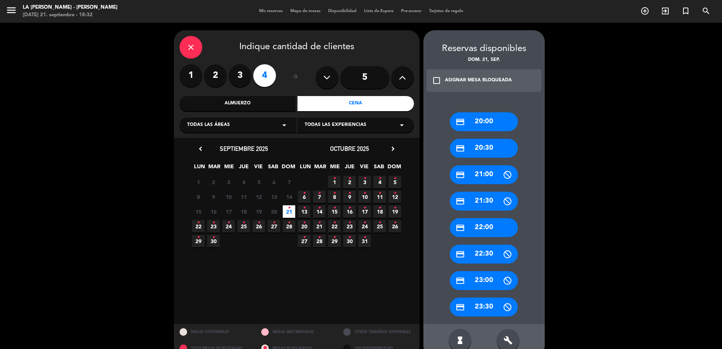
click at [473, 121] on div "credit_card 20:00" at bounding box center [484, 121] width 68 height 19
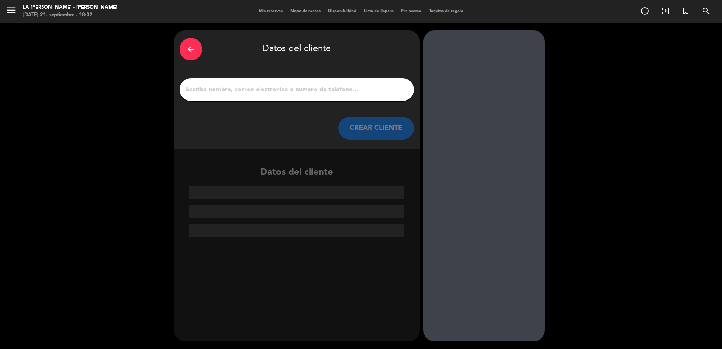
click at [361, 84] on input "1" at bounding box center [296, 89] width 223 height 11
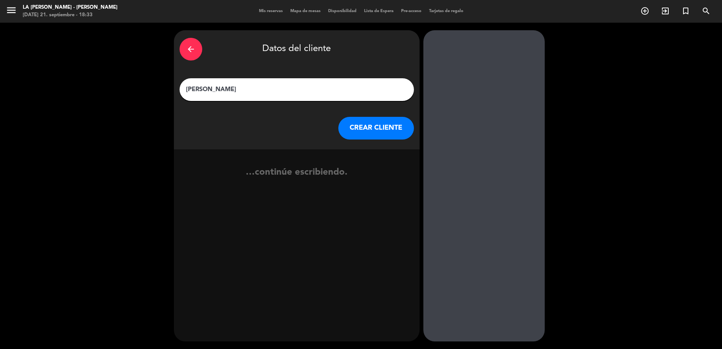
type input "[PERSON_NAME]"
click at [365, 129] on button "CREAR CLIENTE" at bounding box center [376, 128] width 76 height 23
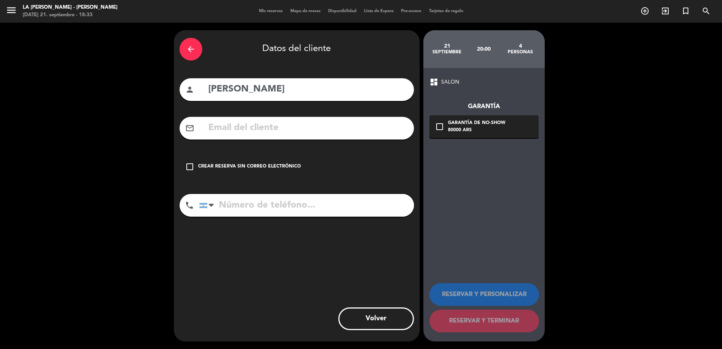
click at [249, 165] on div "Crear reserva sin correo electrónico" at bounding box center [249, 167] width 103 height 8
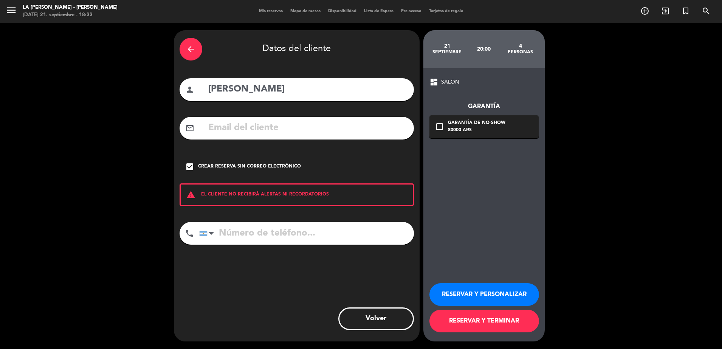
click at [481, 300] on button "RESERVAR Y PERSONALIZAR" at bounding box center [484, 294] width 110 height 23
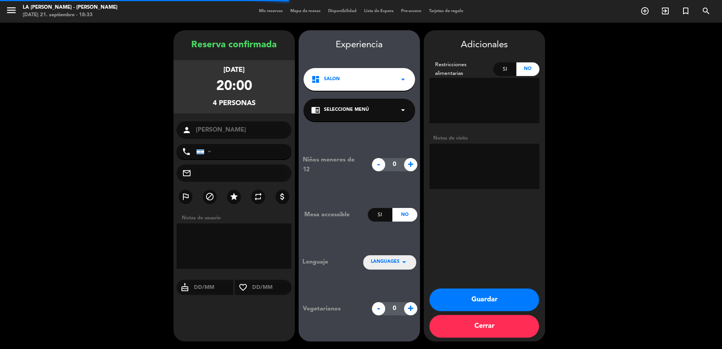
click at [489, 158] on textarea at bounding box center [484, 166] width 110 height 45
type textarea "huentala 419"
click at [502, 301] on button "Guardar" at bounding box center [484, 299] width 110 height 23
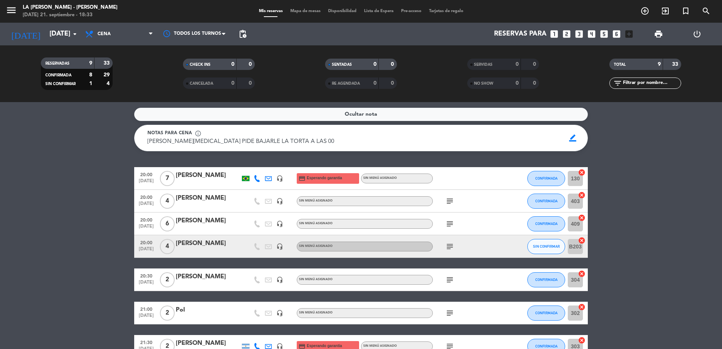
click at [583, 238] on icon "cancel" at bounding box center [582, 241] width 8 height 8
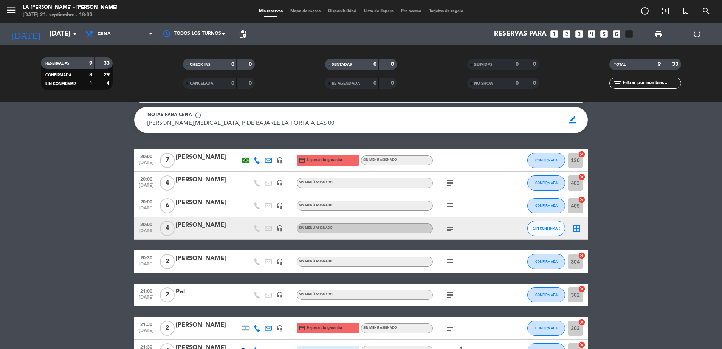
scroll to position [8, 0]
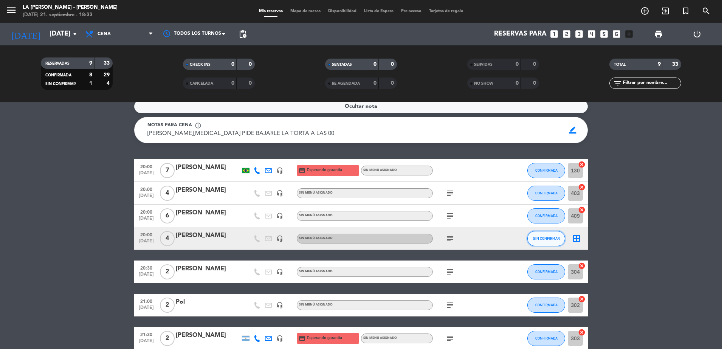
click at [547, 238] on span "SIN CONFIRMAR" at bounding box center [546, 238] width 27 height 4
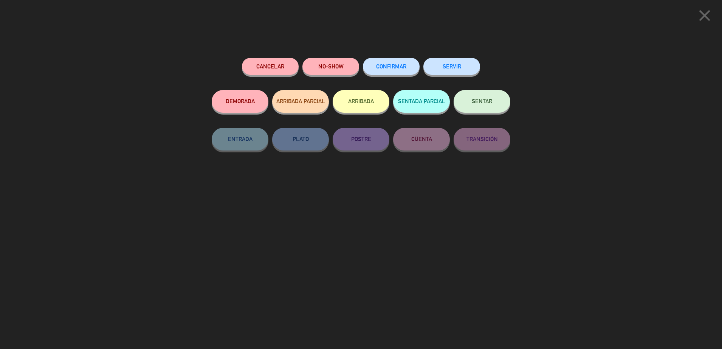
click at [400, 60] on button "CONFIRMAR" at bounding box center [391, 66] width 57 height 17
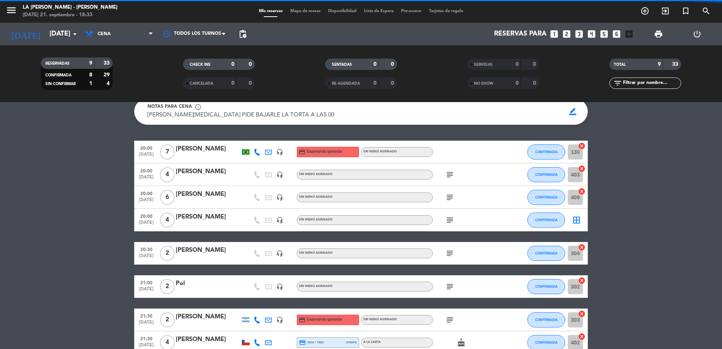
scroll to position [55, 0]
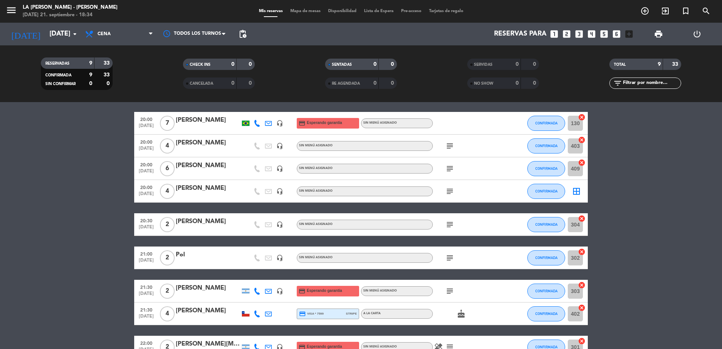
click at [305, 12] on span "Mapa de mesas" at bounding box center [305, 11] width 38 height 4
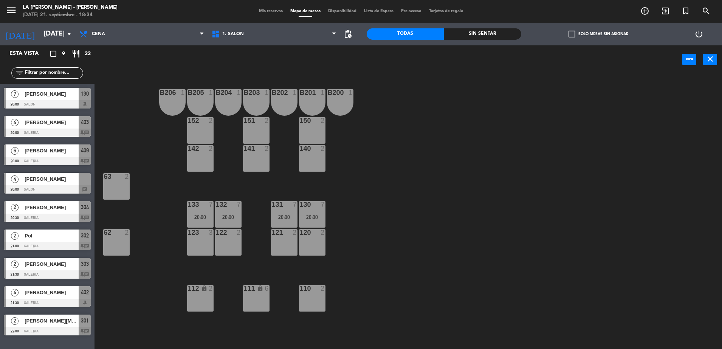
click at [61, 175] on span "[PERSON_NAME]" at bounding box center [52, 179] width 54 height 8
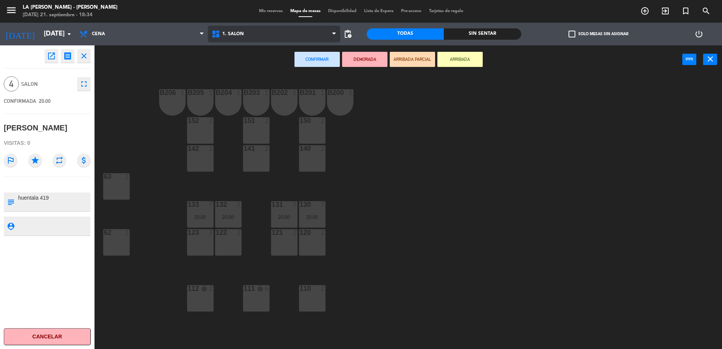
click at [264, 29] on span "1. SALON" at bounding box center [274, 34] width 132 height 17
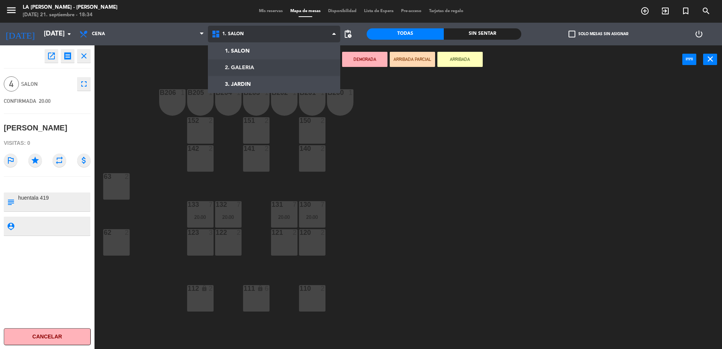
click at [258, 68] on ng-component "menu LA [PERSON_NAME][DATE] 21. septiembre - 18:34 Mis reservas Mapa de mesas D…" at bounding box center [361, 175] width 722 height 351
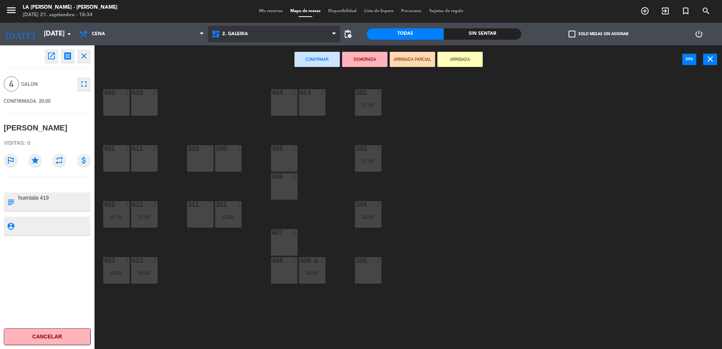
click at [246, 38] on span "2. GALERIA" at bounding box center [274, 34] width 132 height 17
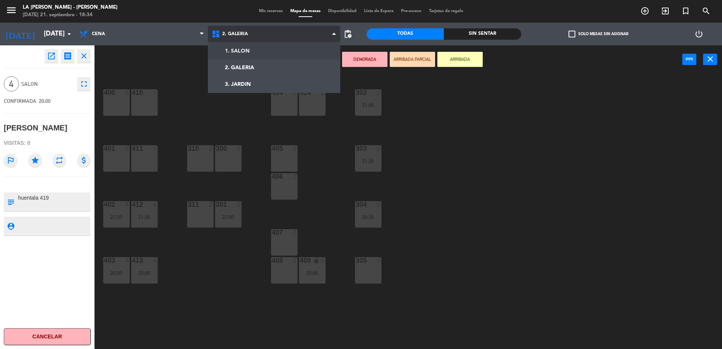
click at [243, 44] on div "1. SALON 2. GALERIA 3. JARDIN 2. GALERIA 1. SALON 2. GALERIA 3. JARDIN" at bounding box center [274, 34] width 132 height 23
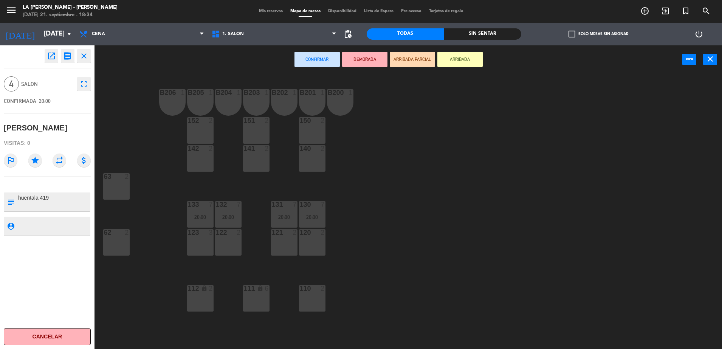
click at [229, 250] on div "122 2" at bounding box center [228, 242] width 26 height 26
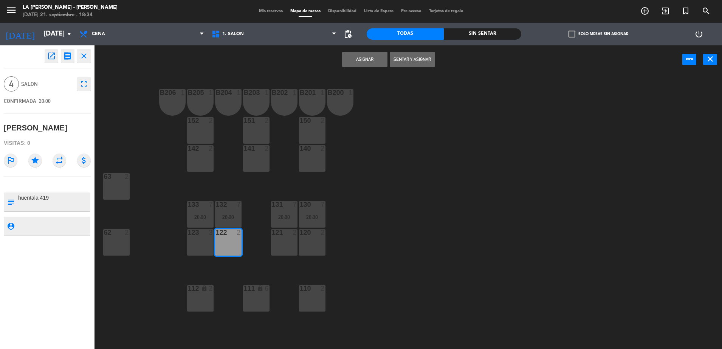
click at [222, 246] on div "122 2" at bounding box center [228, 242] width 26 height 26
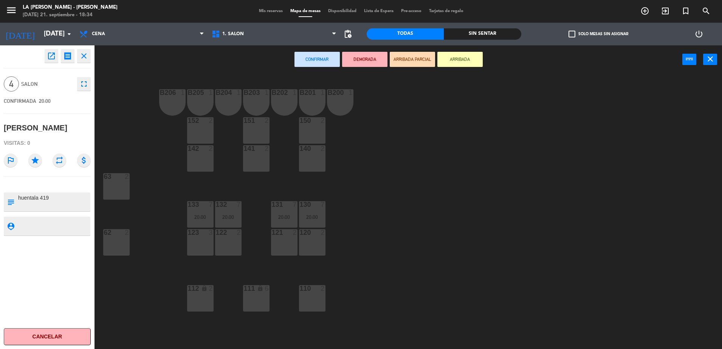
click at [259, 165] on div "141 2" at bounding box center [256, 158] width 26 height 26
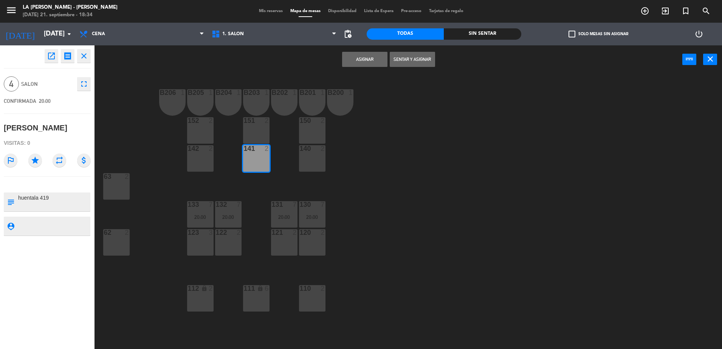
click at [252, 160] on div "141 2" at bounding box center [256, 158] width 26 height 26
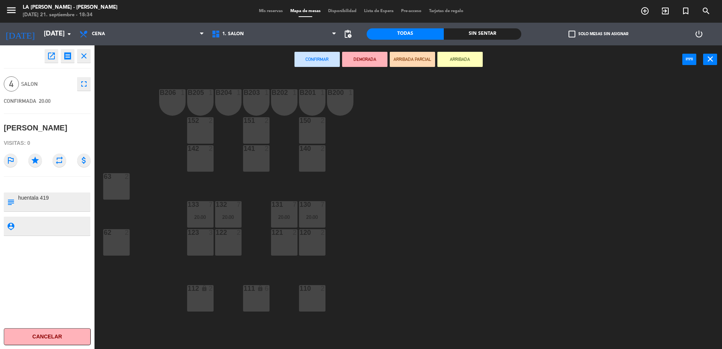
click at [244, 152] on div "141" at bounding box center [244, 148] width 0 height 7
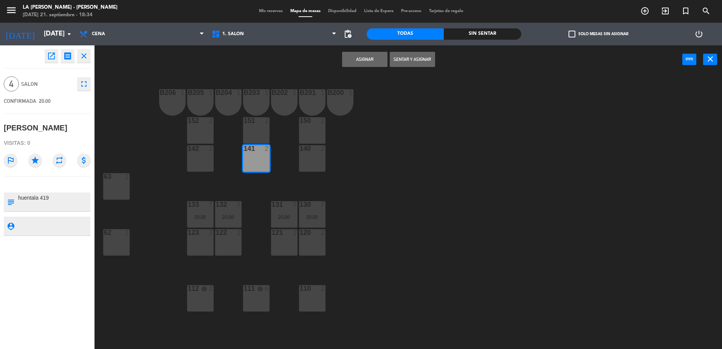
click at [257, 132] on div "151 2" at bounding box center [256, 130] width 26 height 26
click at [258, 134] on div "151 2" at bounding box center [256, 130] width 26 height 26
click at [249, 143] on div "151 2" at bounding box center [256, 130] width 26 height 26
click at [466, 157] on div "B206 1 B205 1 B204 1 B203 1 B202 1 B201 1 B200 1 150 2 151 2 152 2 140 2 141 2 …" at bounding box center [412, 213] width 620 height 275
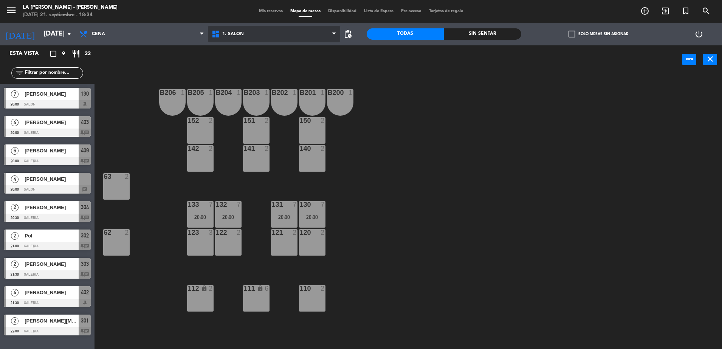
click at [261, 28] on span "1. SALON" at bounding box center [274, 34] width 132 height 17
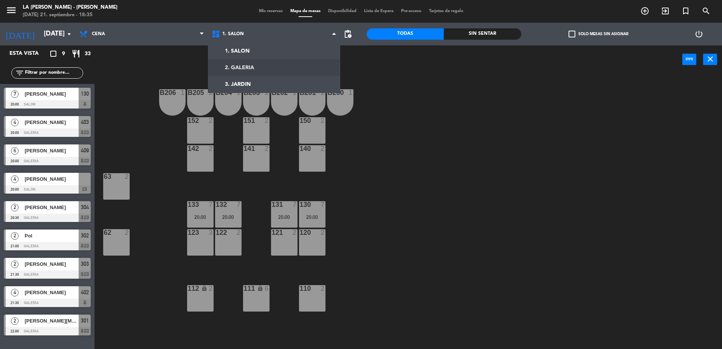
click at [263, 69] on ng-component "menu LA [PERSON_NAME][DATE] 21. septiembre - 18:35 Mis reservas Mapa de mesas D…" at bounding box center [361, 175] width 722 height 351
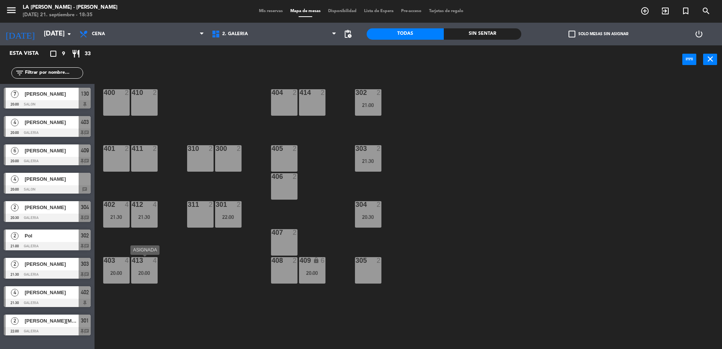
click at [138, 271] on div "20:00" at bounding box center [144, 272] width 26 height 5
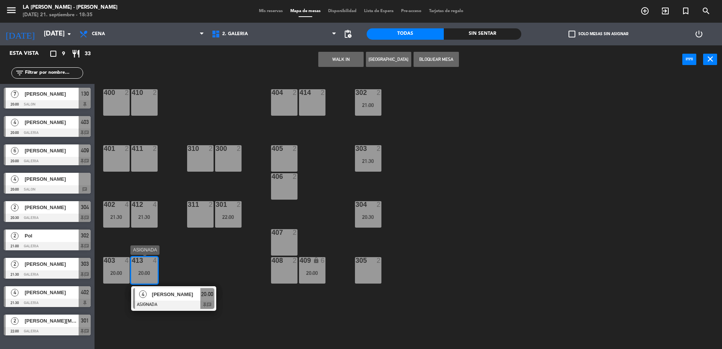
click at [209, 297] on span "20:00" at bounding box center [207, 293] width 12 height 9
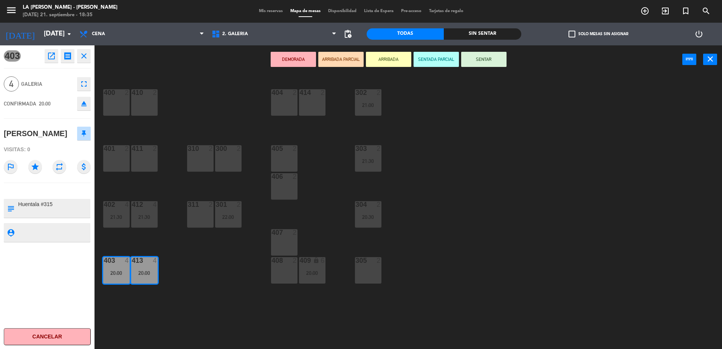
click at [191, 154] on div "310 2" at bounding box center [200, 158] width 26 height 26
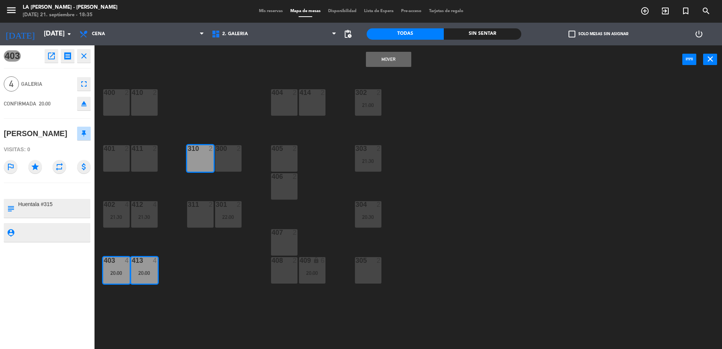
click at [188, 160] on div "310 2" at bounding box center [200, 158] width 26 height 26
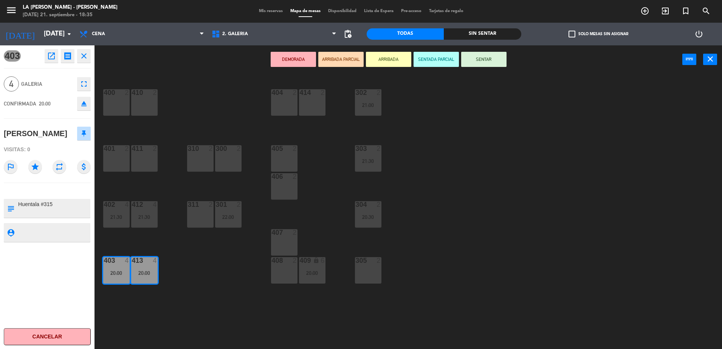
click at [278, 110] on div "404 2" at bounding box center [284, 102] width 26 height 26
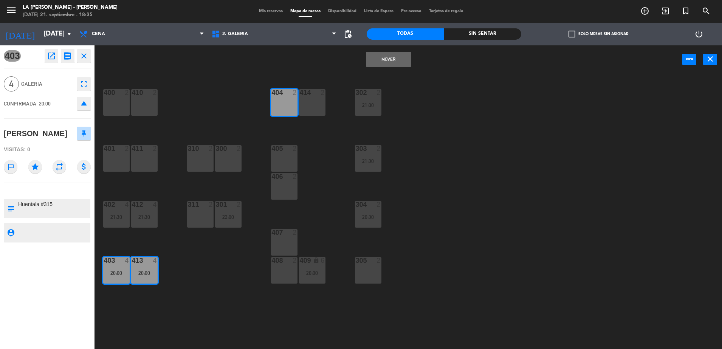
click at [306, 108] on div "414 2" at bounding box center [312, 102] width 26 height 26
click at [382, 54] on button "Mover y Unir" at bounding box center [388, 59] width 45 height 15
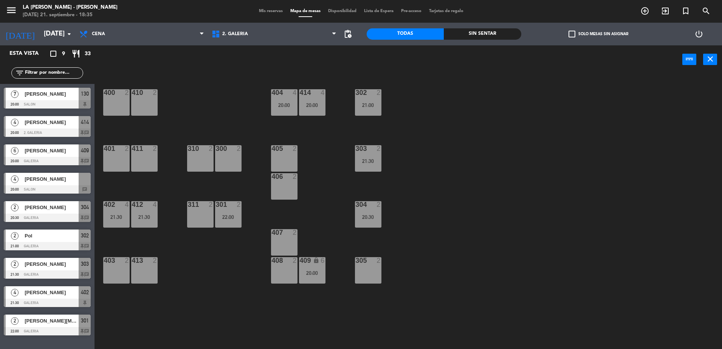
click at [62, 182] on span "[PERSON_NAME]" at bounding box center [52, 179] width 54 height 8
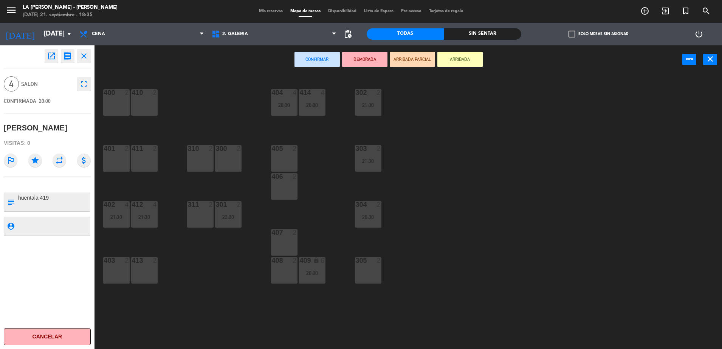
click at [142, 266] on div "413 2" at bounding box center [144, 270] width 26 height 26
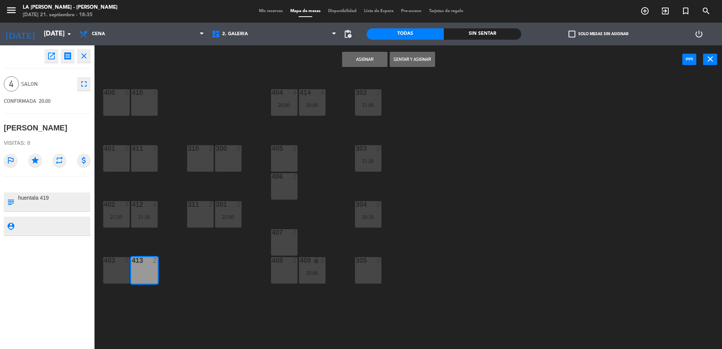
click at [111, 269] on div "403 2" at bounding box center [116, 270] width 26 height 26
click at [349, 61] on button "Asignar" at bounding box center [364, 59] width 45 height 15
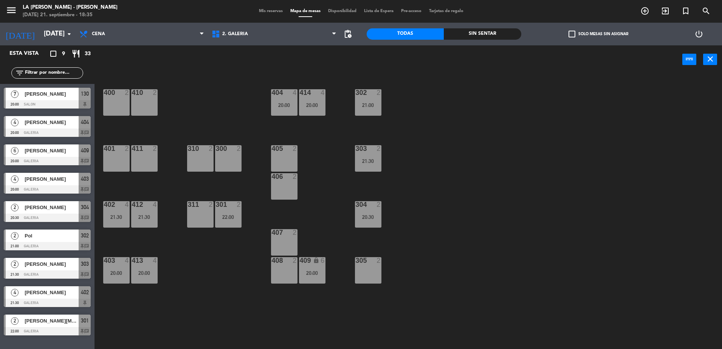
click at [266, 13] on span "Mis reservas" at bounding box center [270, 11] width 31 height 4
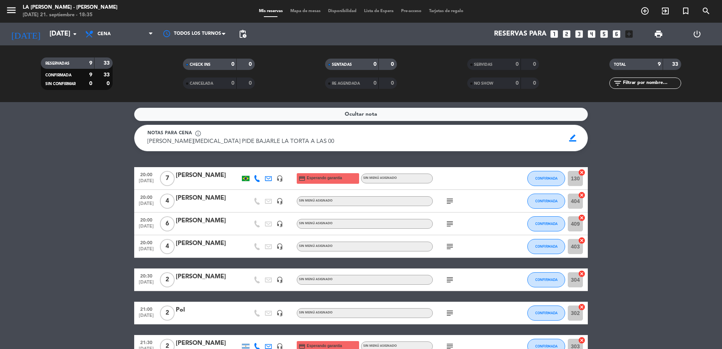
click at [686, 243] on bookings-row "20:00 [DATE] 7 [PERSON_NAME] headset_mic credit_card Esperando garantía Sin men…" at bounding box center [361, 290] width 722 height 246
